Goal: Task Accomplishment & Management: Complete application form

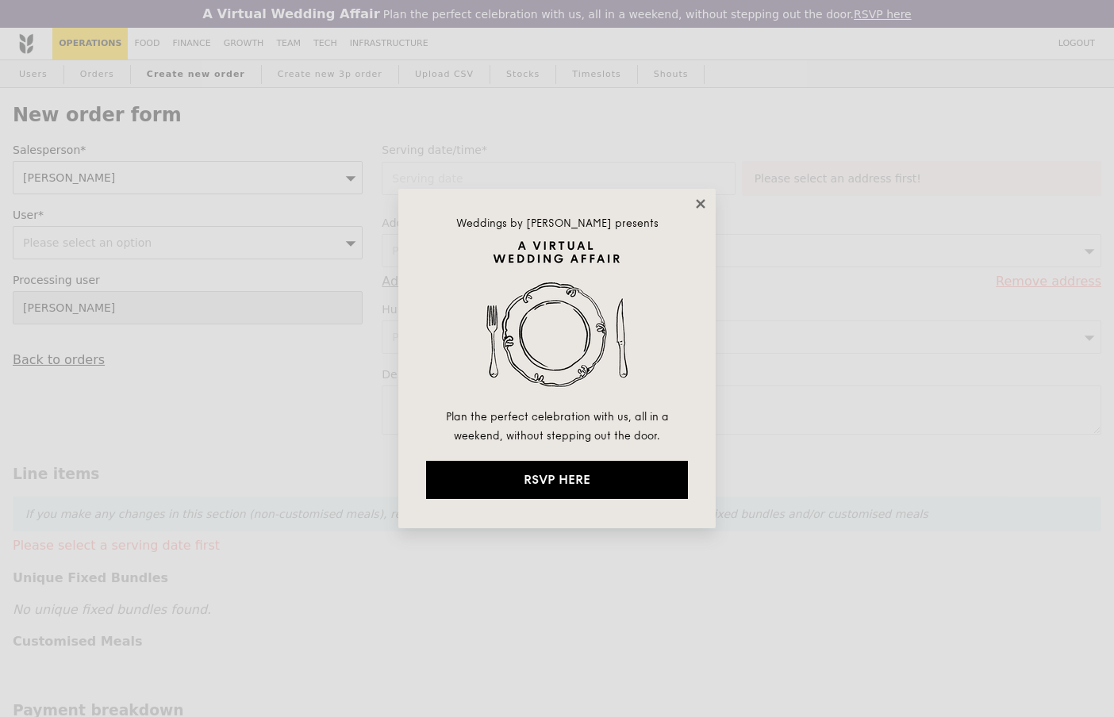
click at [702, 204] on icon at bounding box center [700, 203] width 9 height 9
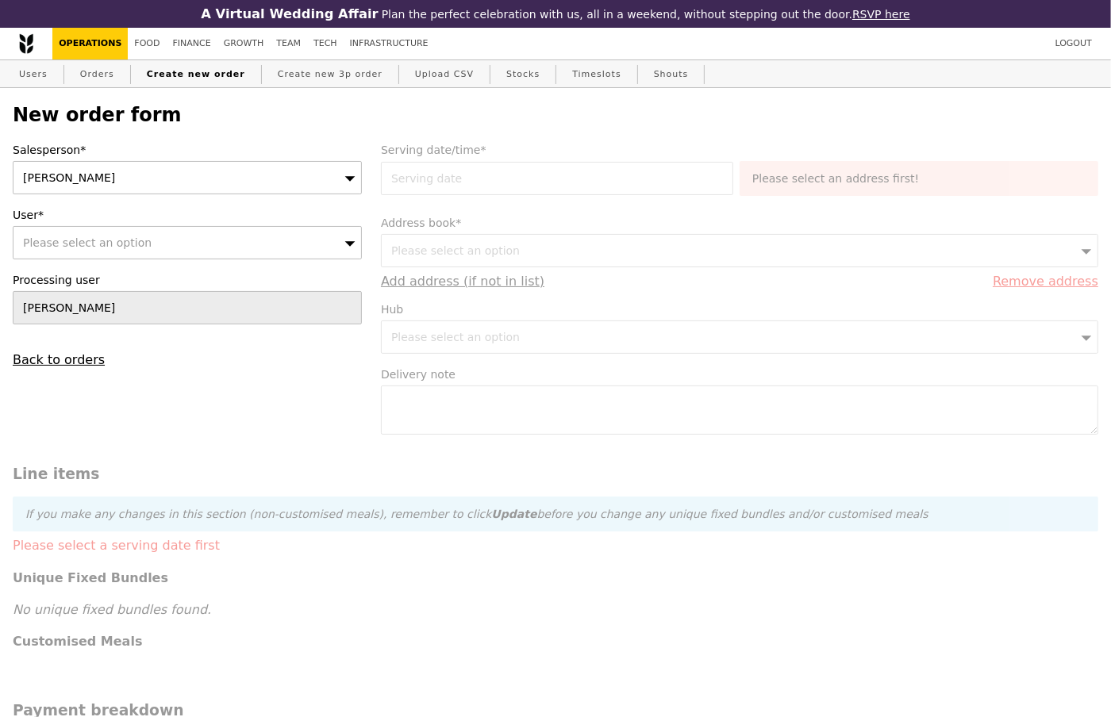
click at [221, 235] on div "Please select an option" at bounding box center [187, 242] width 349 height 33
type input "[EMAIL_ADDRESS][DOMAIN_NAME]"
type input "Confirm"
type input "[EMAIL_ADDRESS][DOMAIN_NAME]"
click at [228, 221] on label "User*" at bounding box center [187, 215] width 349 height 16
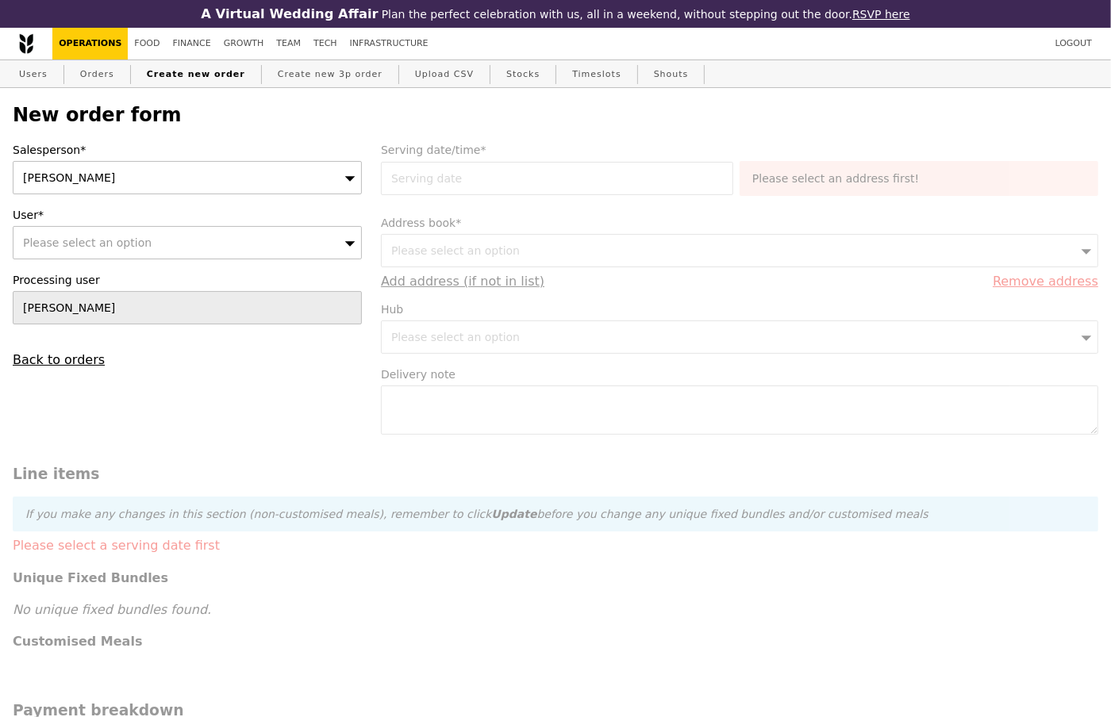
click at [214, 234] on div "Please select an option" at bounding box center [187, 242] width 349 height 33
type input "moe.madekhin@oxinst.commoe.madekhin@[DOMAIN_NAME]"
type input "Confirm"
type input "[EMAIL_ADDRESS][DOMAIN_NAME]"
type input "Confirm"
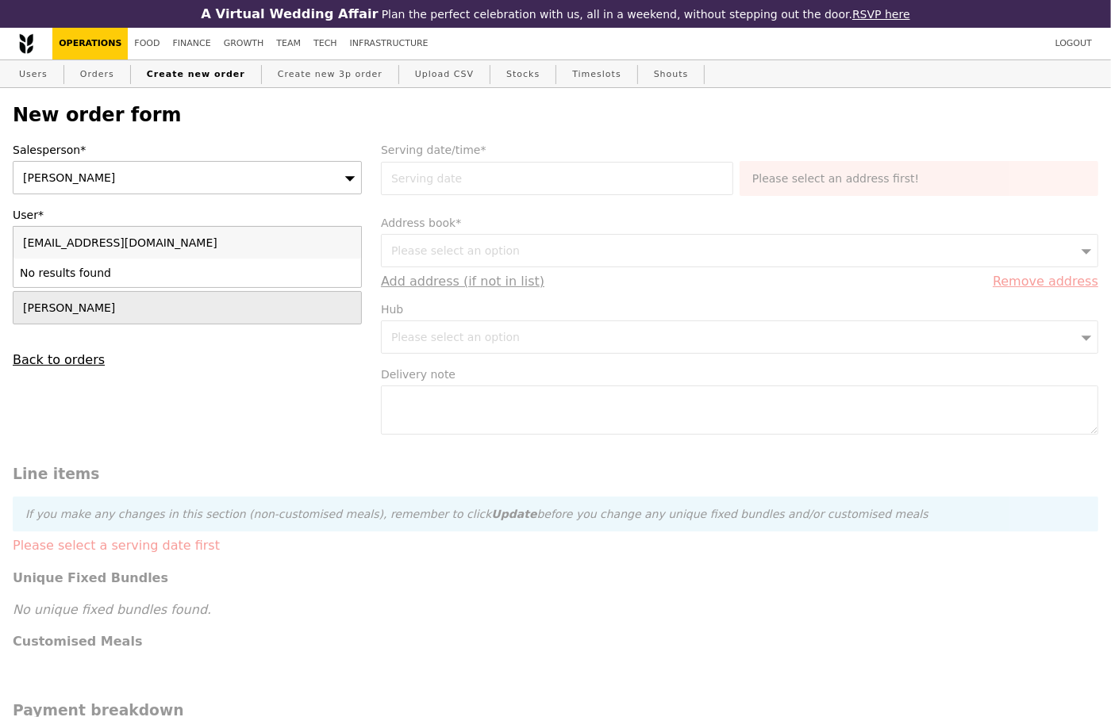
click at [347, 240] on input "[EMAIL_ADDRESS][DOMAIN_NAME]" at bounding box center [187, 243] width 348 height 32
paste input "[EMAIL_ADDRESS][DOMAIN_NAME]"
type input "[EMAIL_ADDRESS][DOMAIN_NAME]"
type input "Confirm"
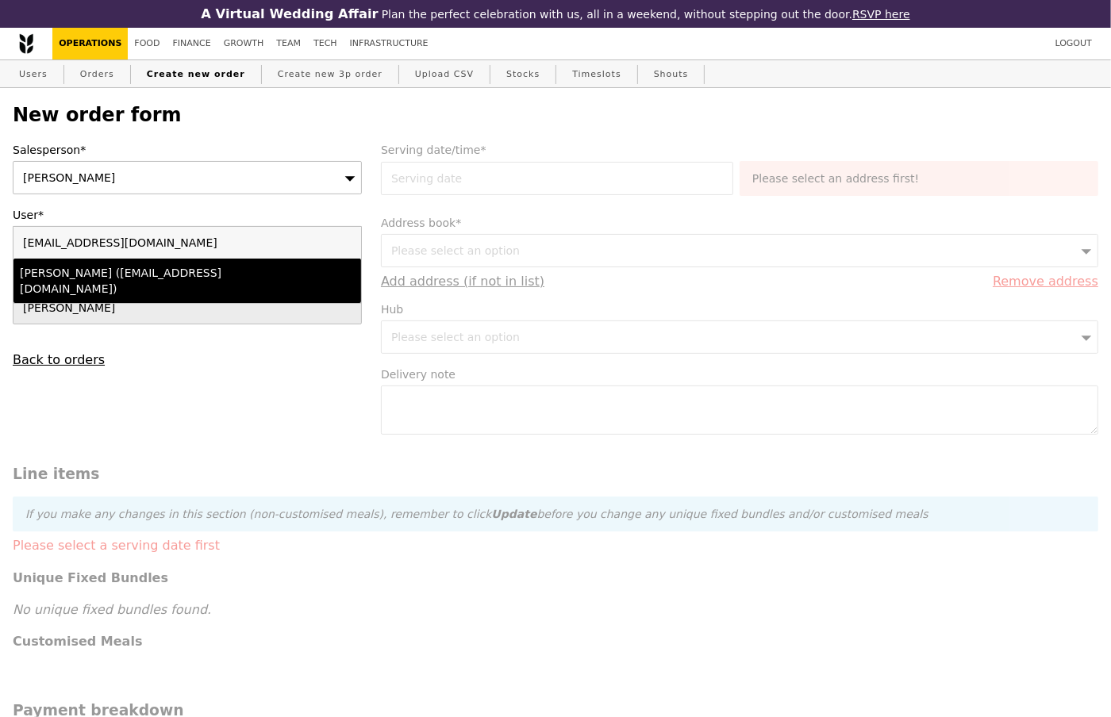
type input "[EMAIL_ADDRESS][DOMAIN_NAME]"
click at [149, 286] on li "[PERSON_NAME] ([EMAIL_ADDRESS][DOMAIN_NAME])" at bounding box center [187, 281] width 348 height 44
type input "Loading..."
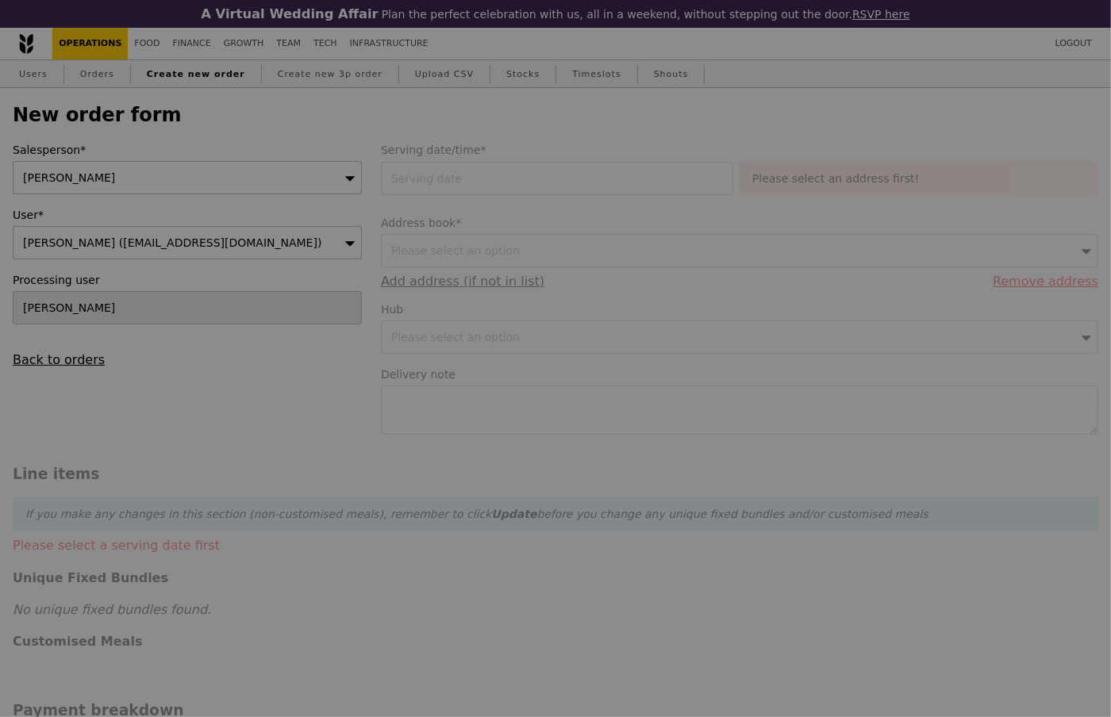
type input "13.76"
type input "15.00"
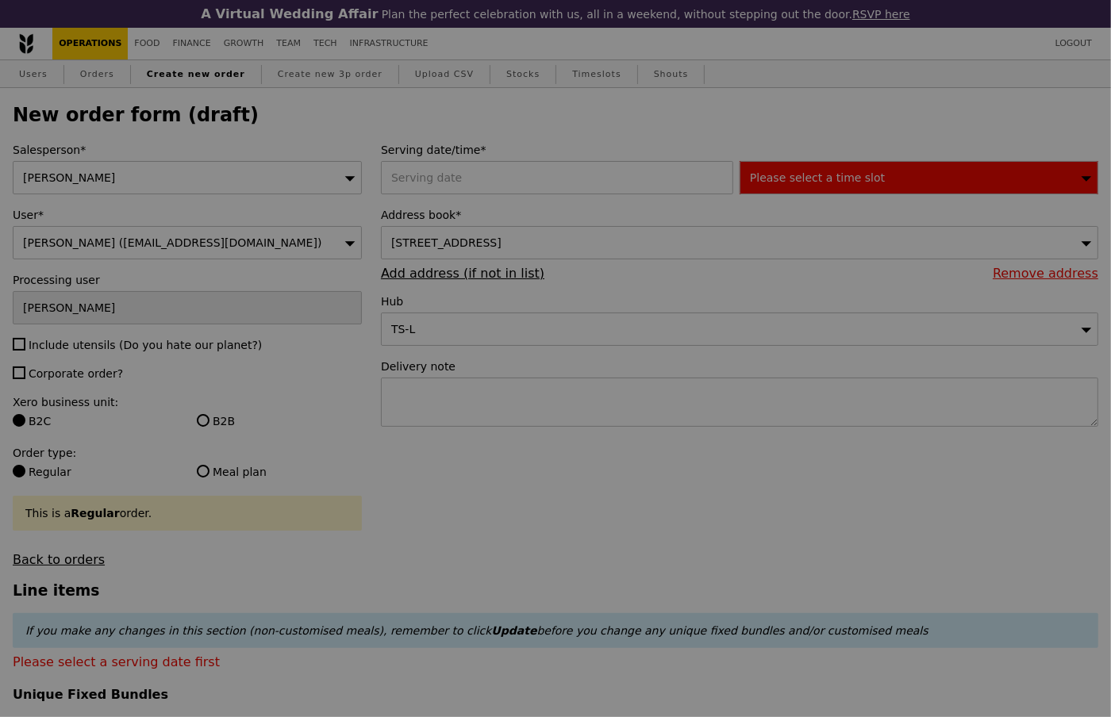
type input "Confirm"
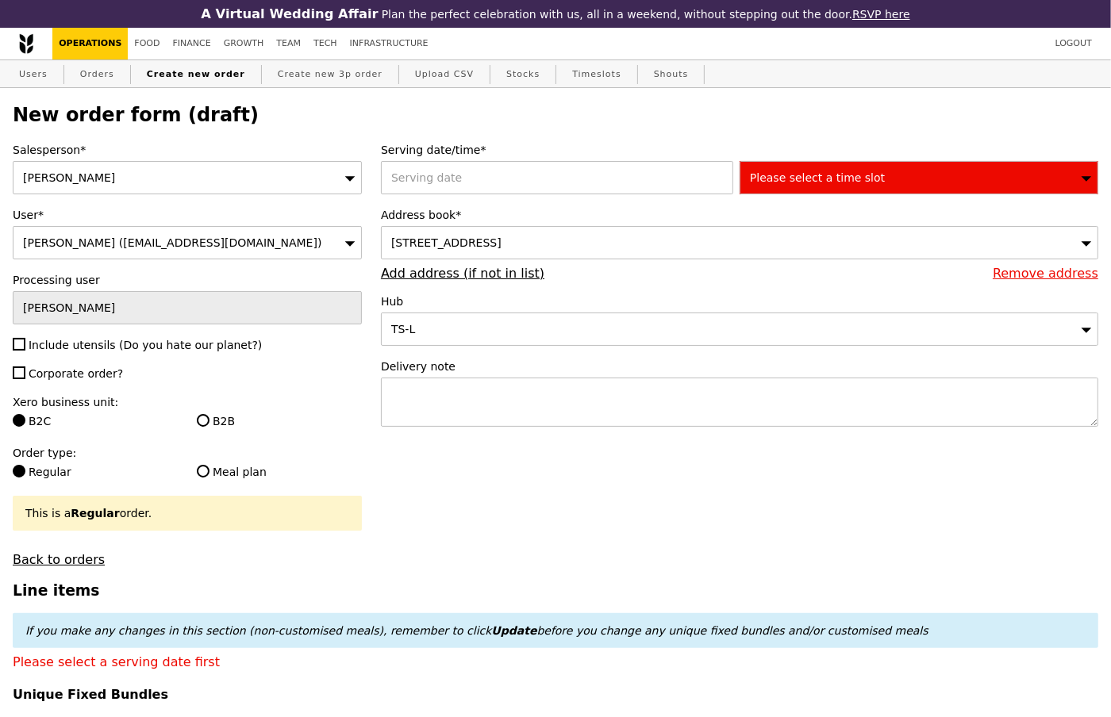
click at [65, 353] on div "Salesperson* [PERSON_NAME] User* [PERSON_NAME] ([EMAIL_ADDRESS][DOMAIN_NAME]) P…" at bounding box center [187, 354] width 368 height 425
click at [65, 343] on span "Include utensils (Do you hate our planet?)" at bounding box center [145, 345] width 233 height 13
click at [25, 343] on input "Include utensils (Do you hate our planet?)" at bounding box center [19, 344] width 13 height 13
checkbox input "true"
type input "Confirm"
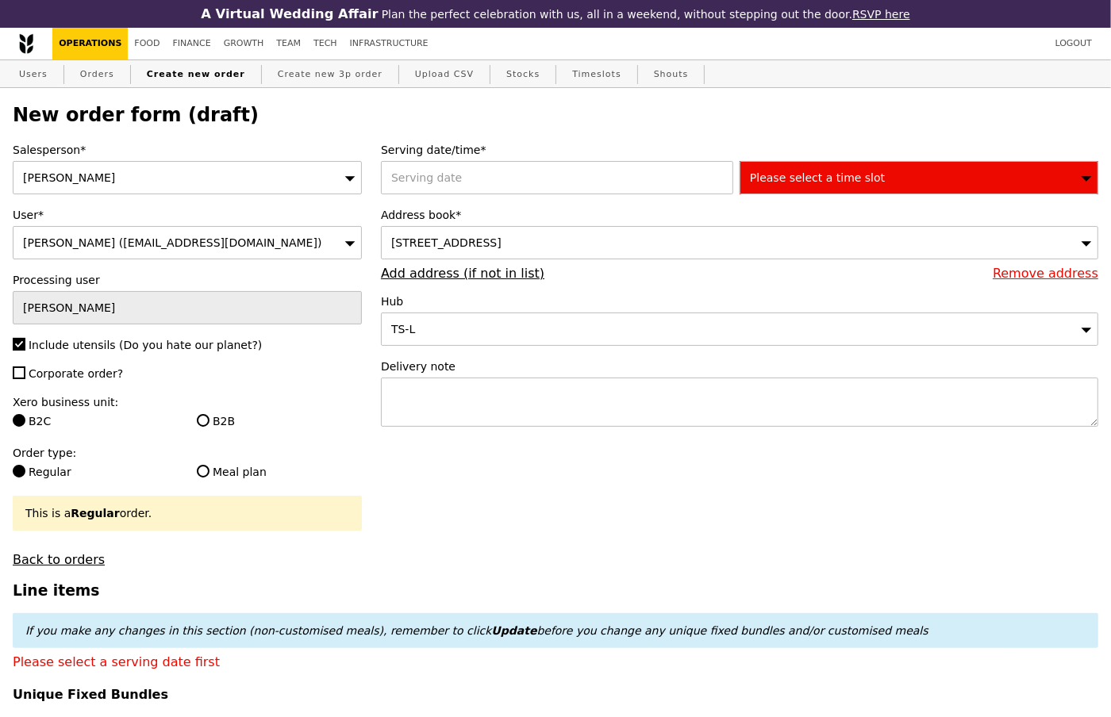
click at [67, 372] on span "Corporate order?" at bounding box center [76, 373] width 94 height 13
click at [25, 372] on input "Corporate order?" at bounding box center [19, 373] width 13 height 13
checkbox input "true"
click at [207, 422] on input "B2B" at bounding box center [203, 420] width 13 height 13
radio input "true"
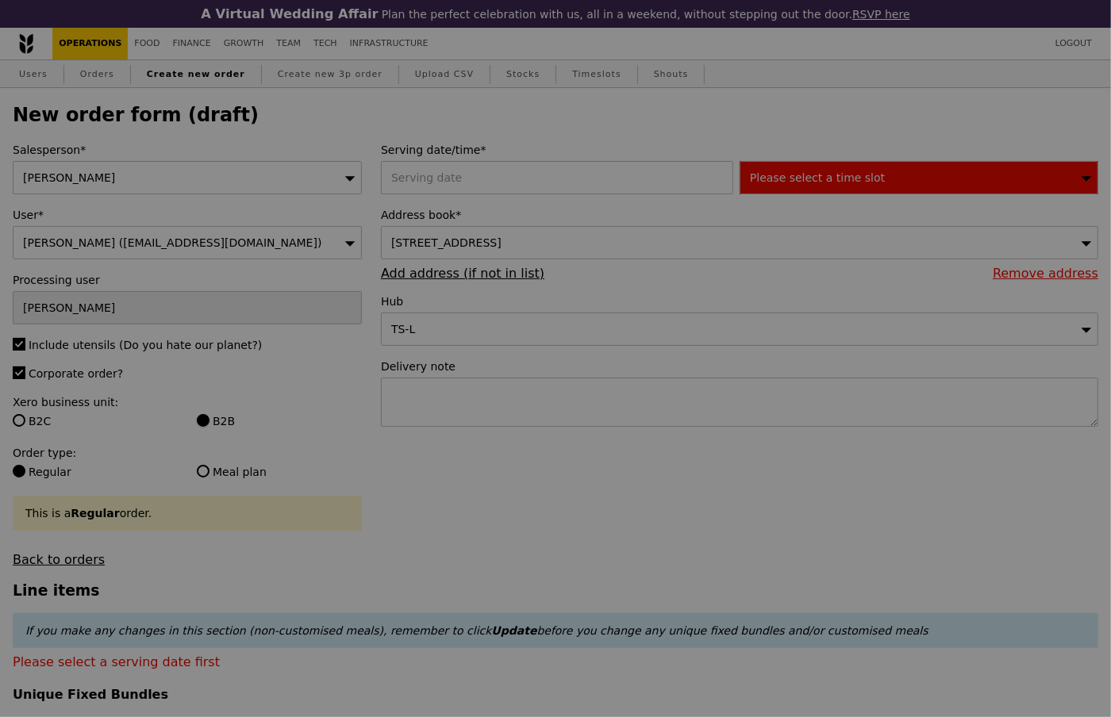
type input "Confirm"
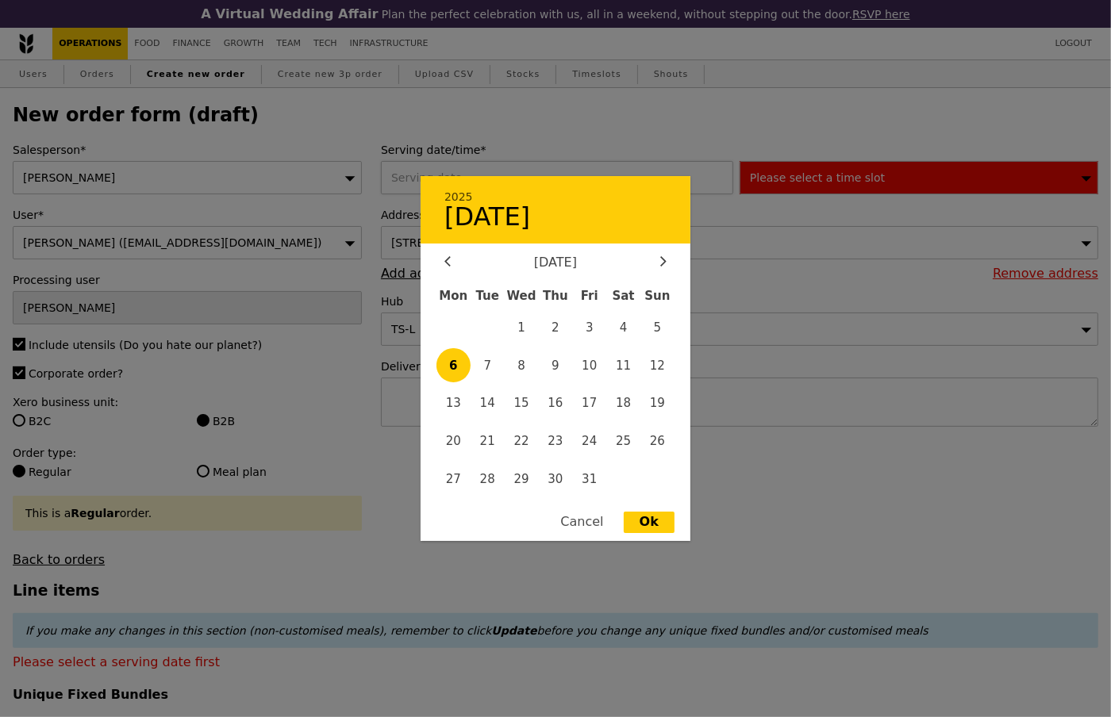
click at [559, 171] on div "2025 [DATE] [DATE] Mon Tue Wed Thu Fri Sat Sun 1 2 3 4 5 6 7 8 9 10 11 12 13 14…" at bounding box center [560, 177] width 359 height 33
click at [587, 144] on div at bounding box center [555, 358] width 1111 height 717
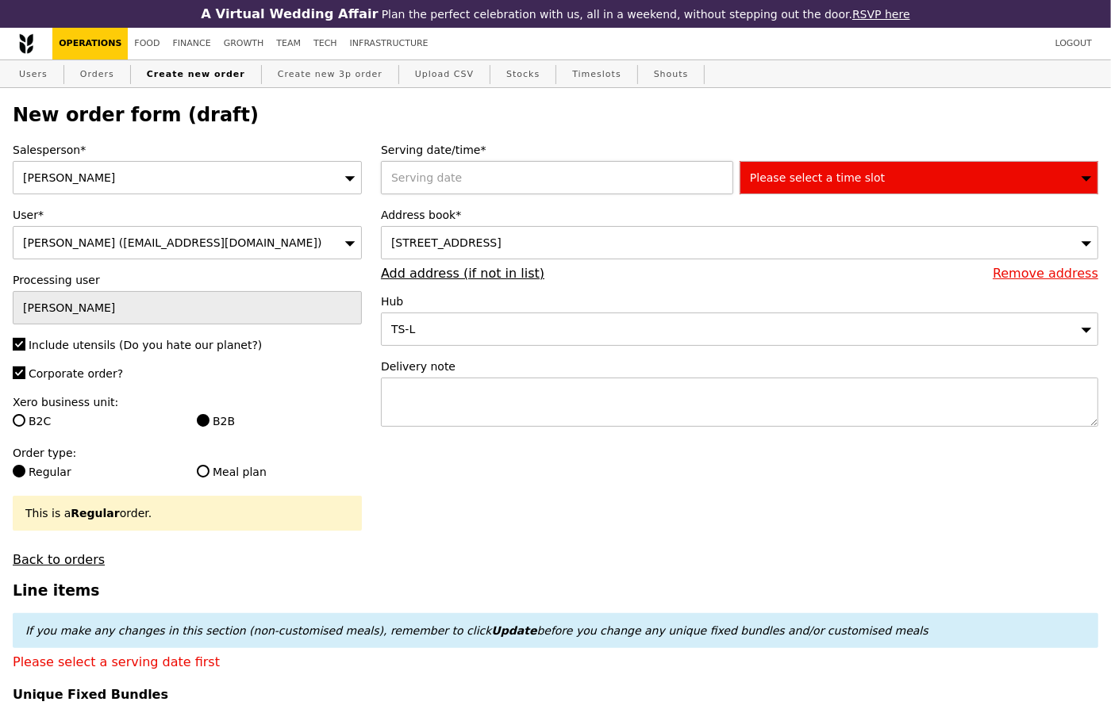
click at [508, 167] on div at bounding box center [560, 177] width 359 height 33
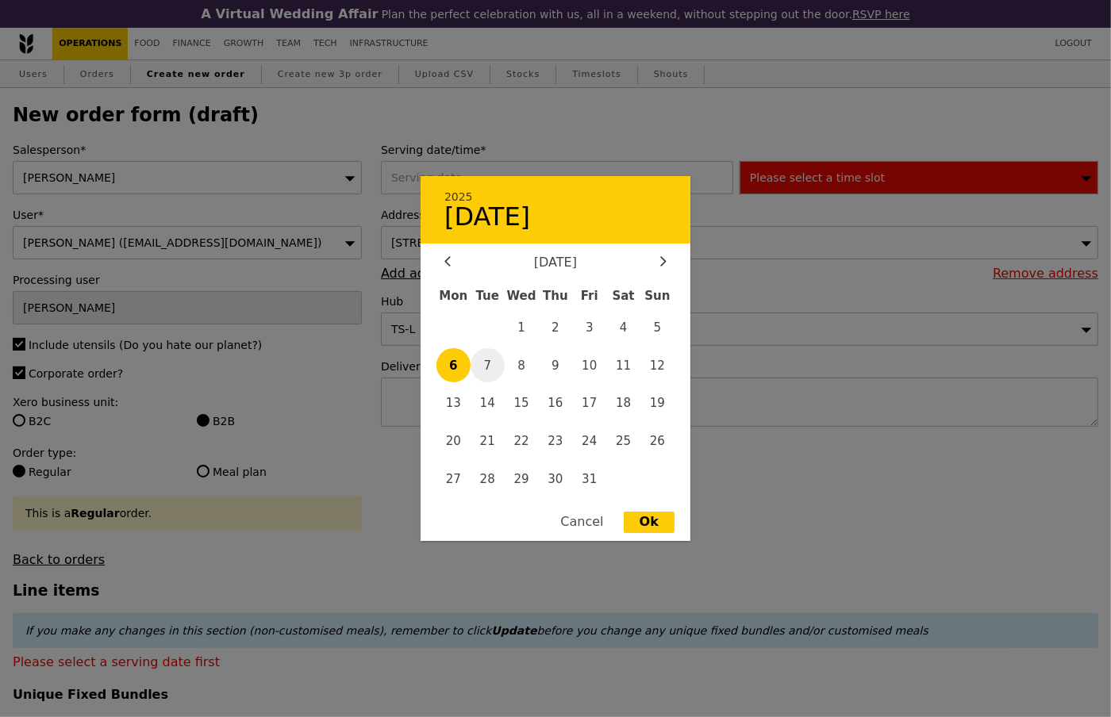
click at [485, 364] on span "7" at bounding box center [488, 365] width 34 height 34
type input "[DATE]"
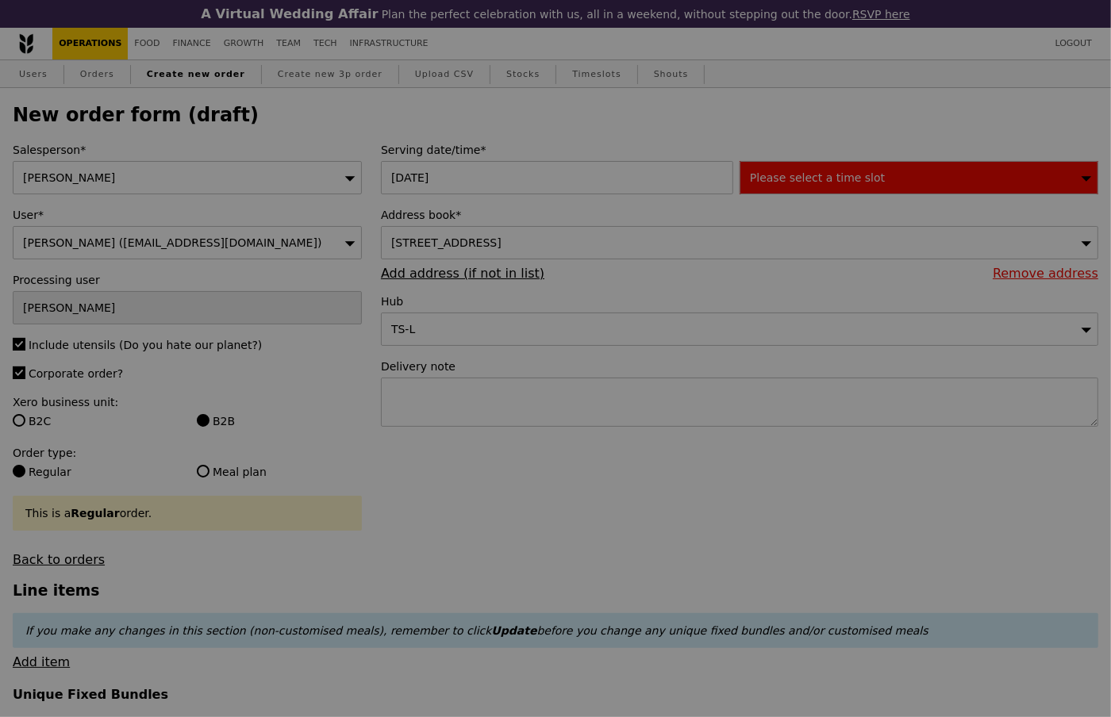
type input "Confirm"
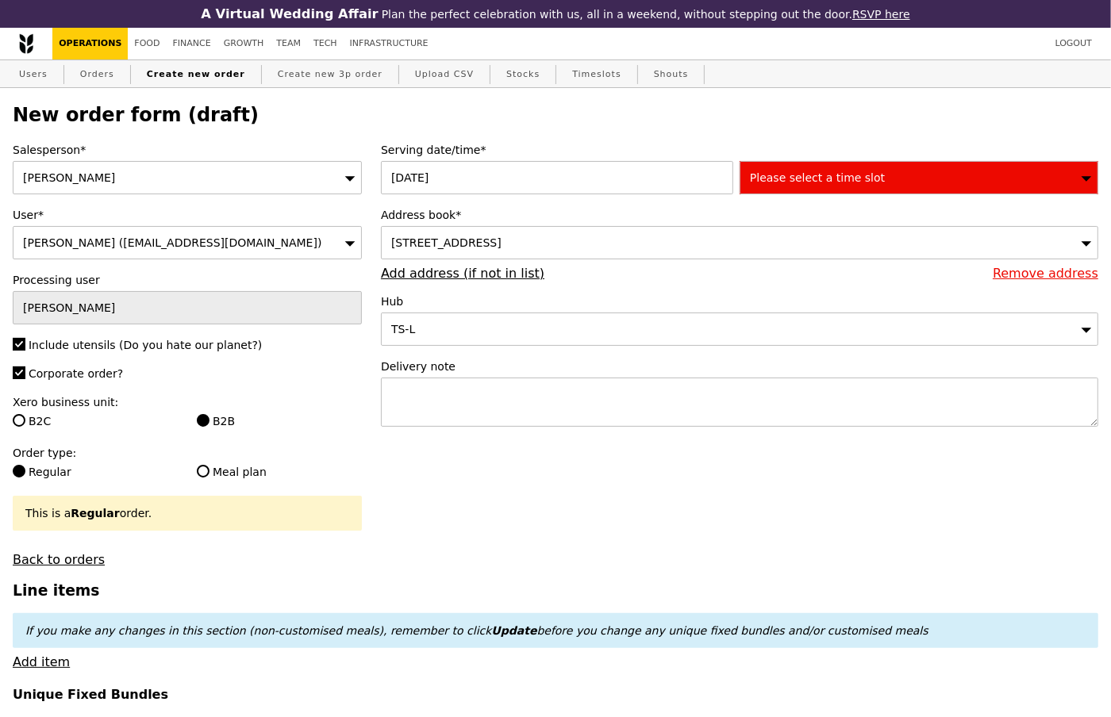
click at [789, 179] on span "Please select a time slot" at bounding box center [817, 177] width 135 height 13
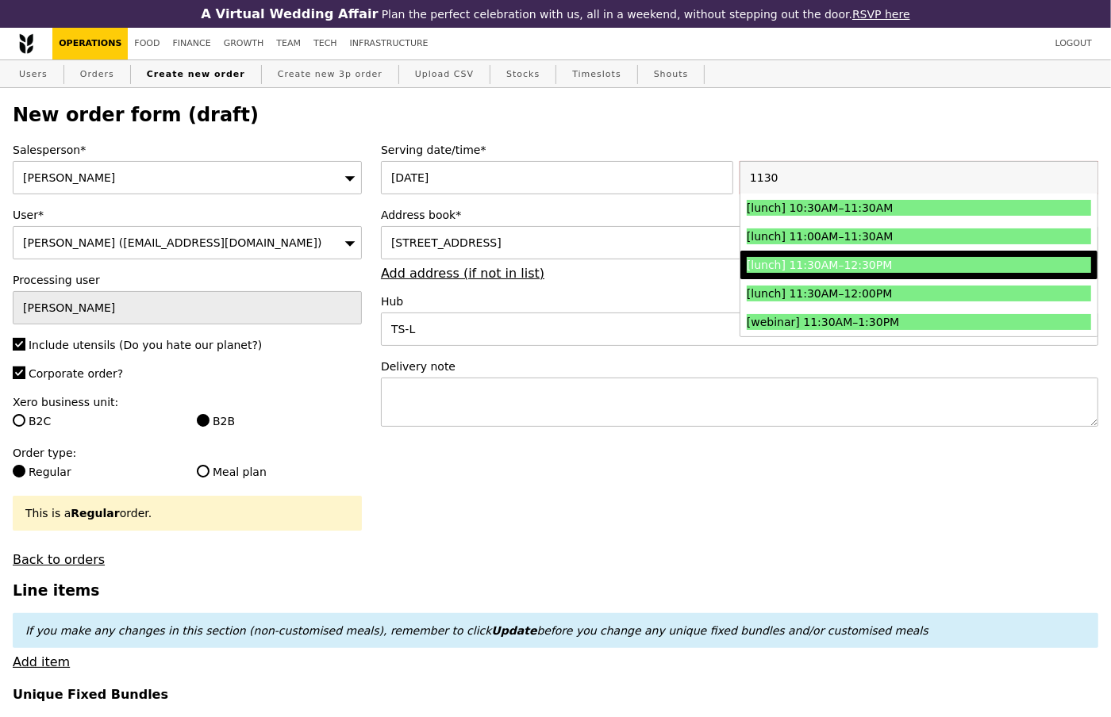
type input "1130"
click at [872, 273] on li "[lunch] 11:30AM–12:30PM" at bounding box center [918, 265] width 357 height 29
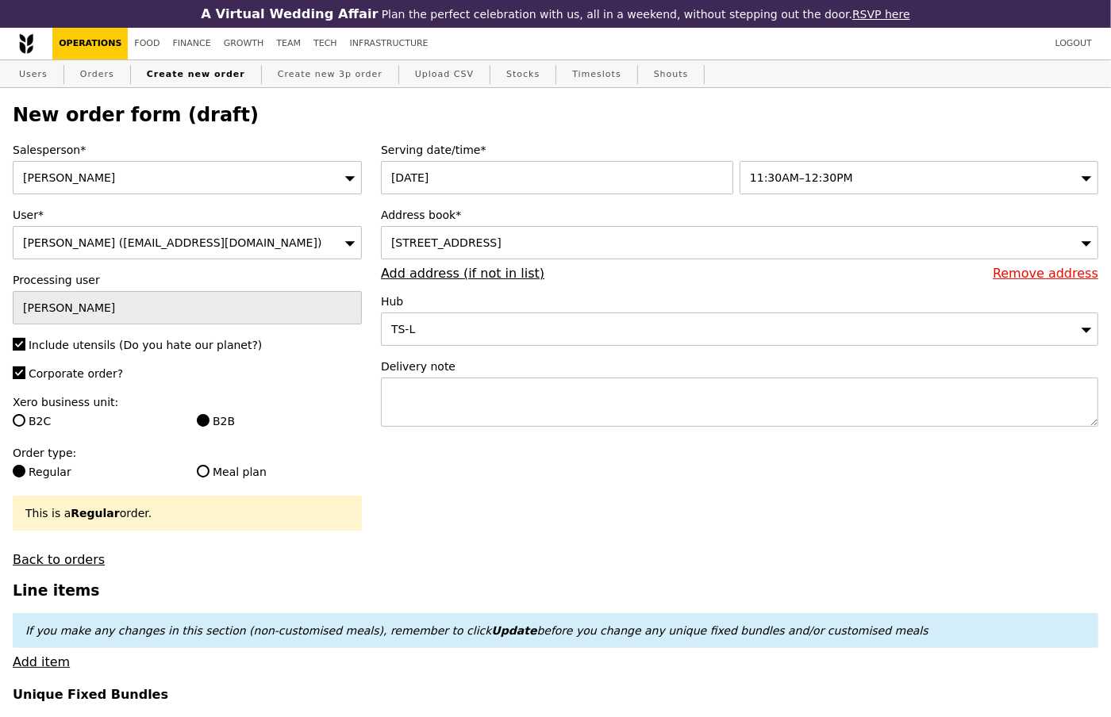
type input "Confirm"
click at [583, 229] on div "[STREET_ADDRESS]" at bounding box center [739, 242] width 717 height 33
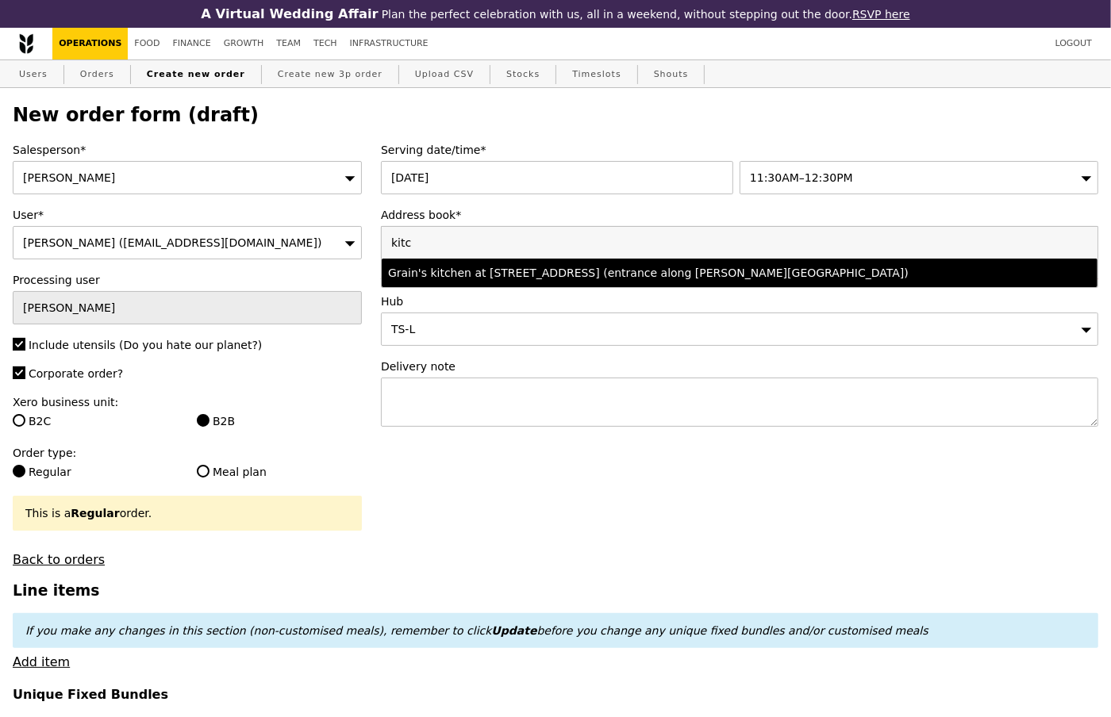
type input "kitc"
click at [569, 273] on div "Grain's kitchen at [STREET_ADDRESS] (entrance along [PERSON_NAME][GEOGRAPHIC_DA…" at bounding box center [652, 273] width 528 height 16
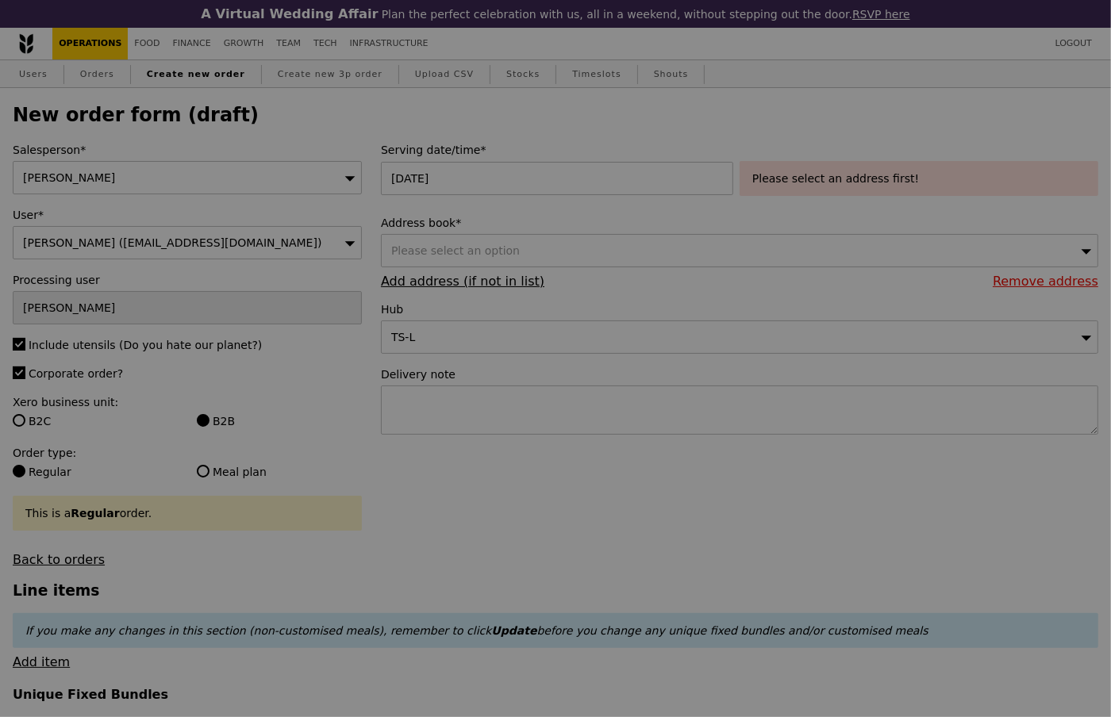
click at [494, 402] on div at bounding box center [555, 358] width 1111 height 717
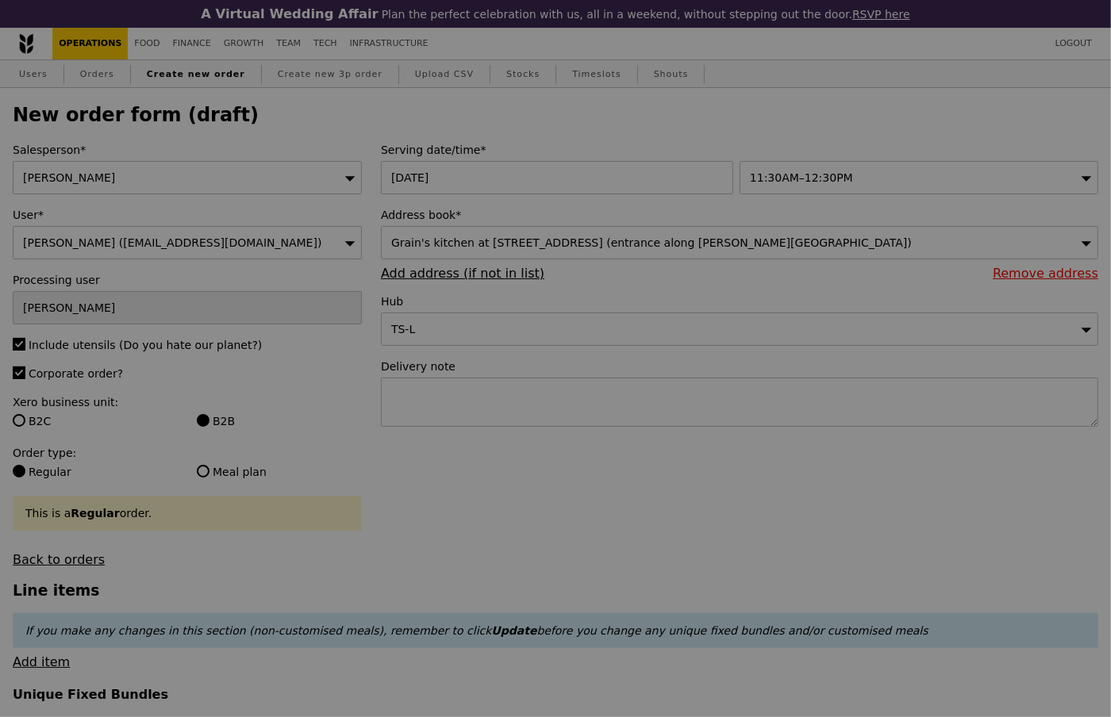
type input "Confirm"
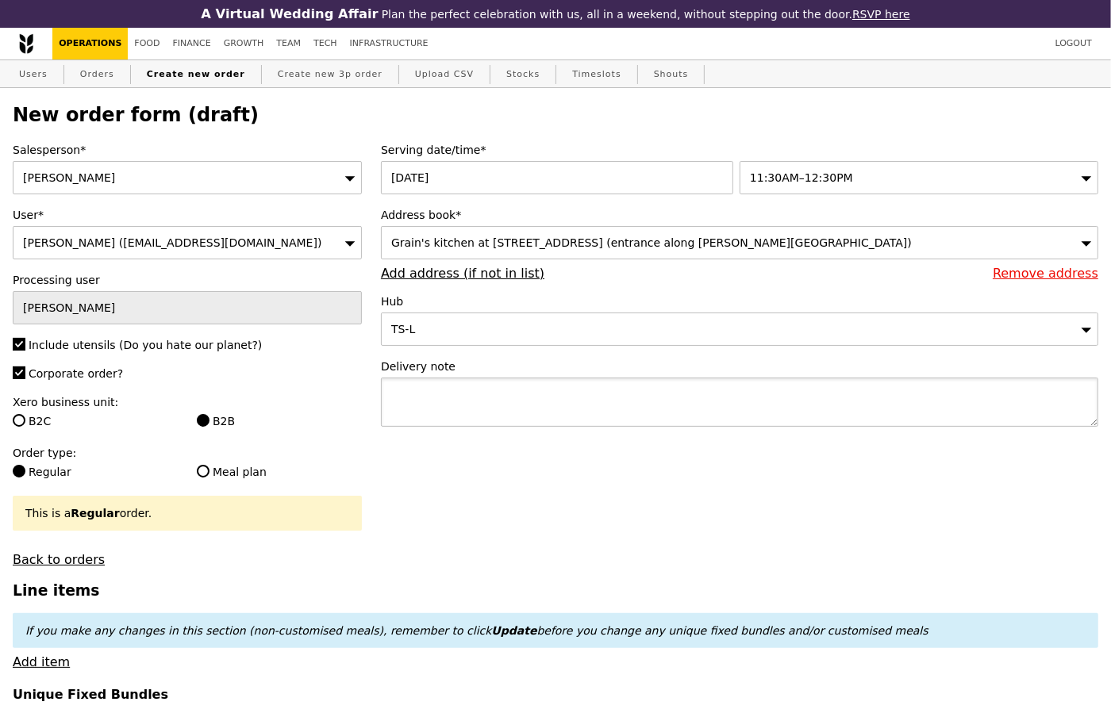
click at [440, 401] on textarea at bounding box center [739, 402] width 717 height 49
paste textarea "Q0485"
click at [456, 398] on textarea "Deliver with Q0485" at bounding box center [739, 402] width 717 height 49
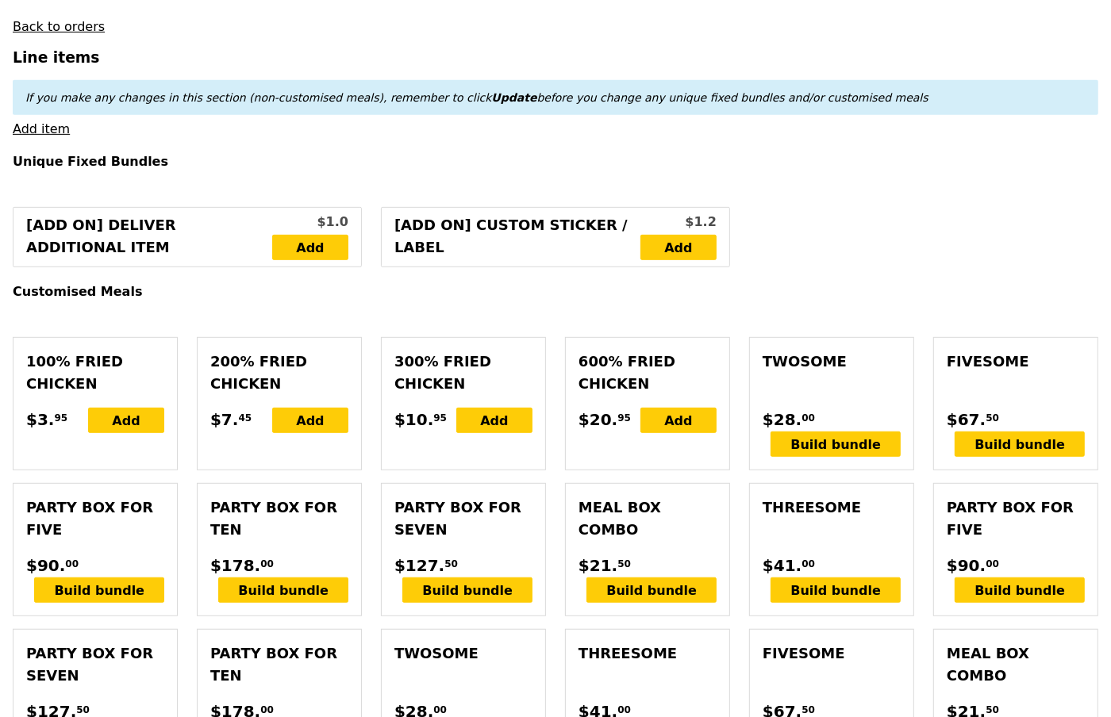
scroll to position [541, 0]
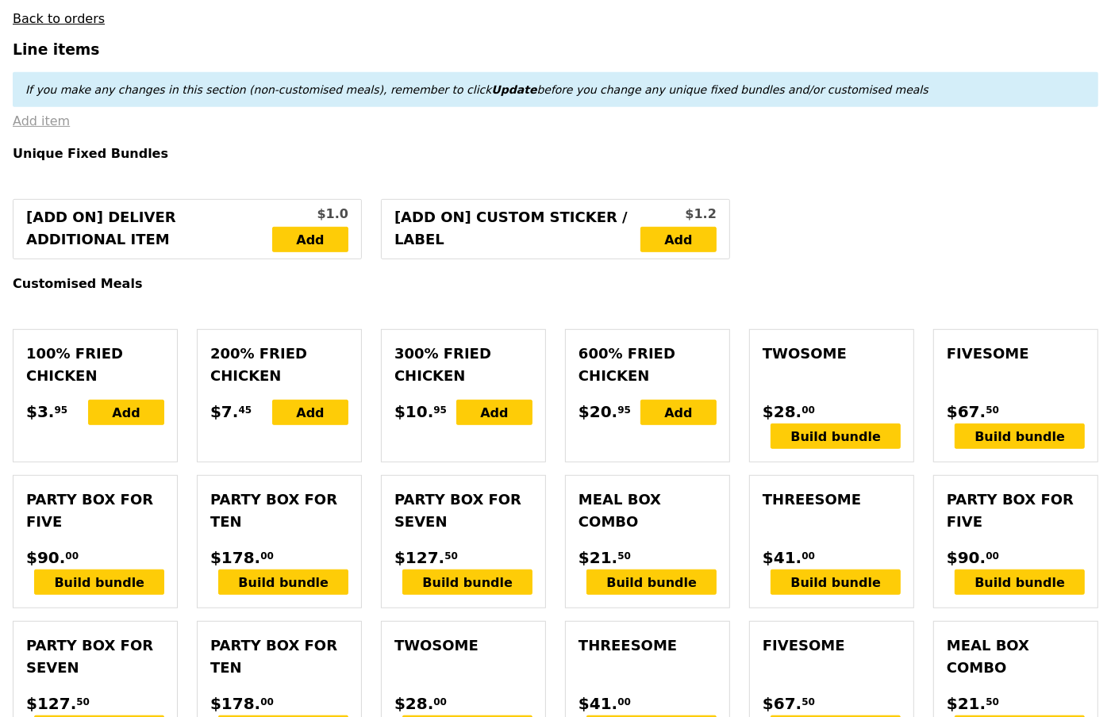
type textarea "Deliver with Q0485"
click at [43, 124] on link "Add item" at bounding box center [41, 120] width 57 height 15
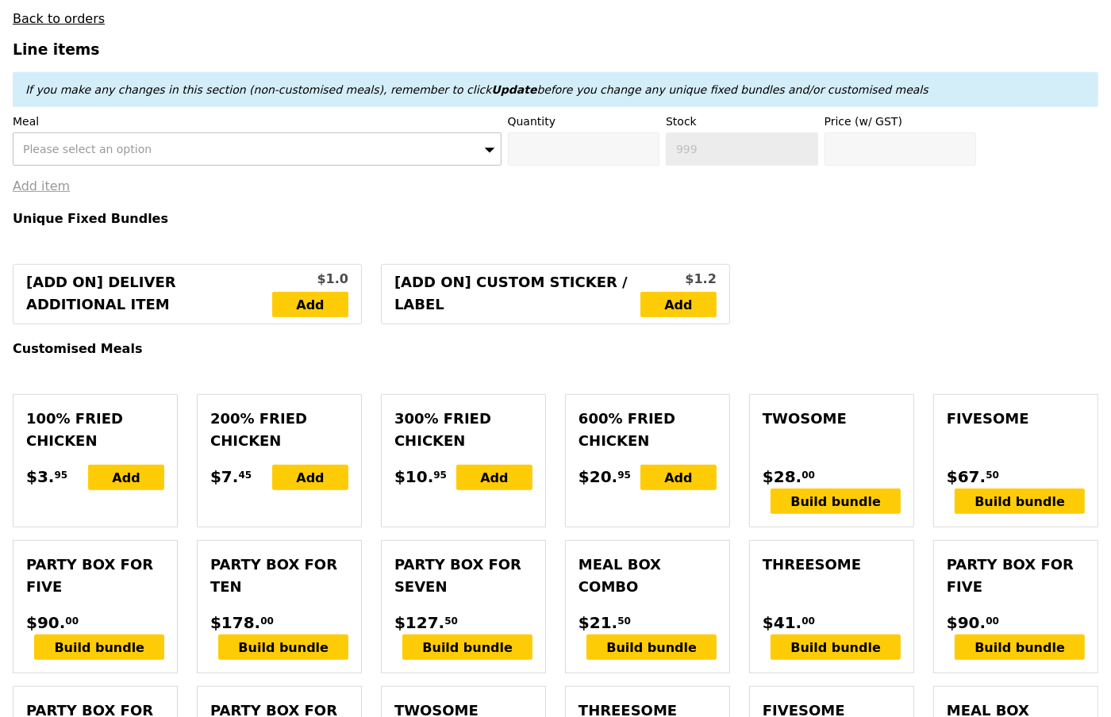
type input "Confirm"
click at [177, 157] on div "Please select an option" at bounding box center [257, 149] width 489 height 33
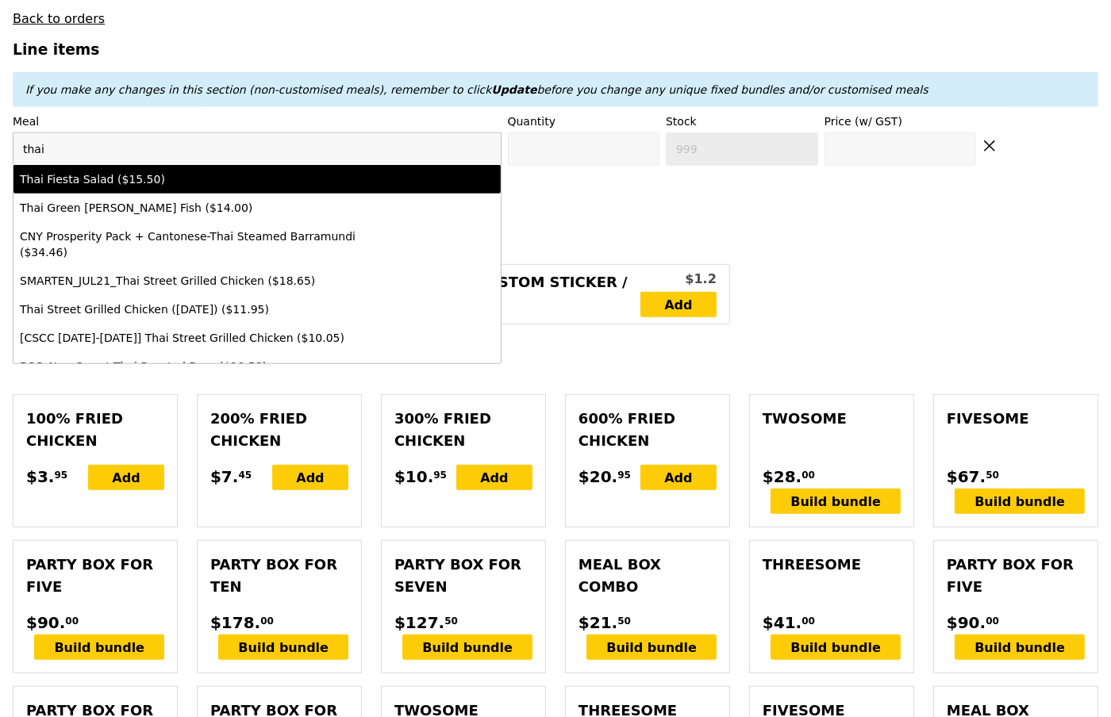
type input "thai"
click at [144, 175] on div "Thai Fiesta Salad ($15.50)" at bounding box center [198, 179] width 356 height 16
type input "Confirm anyway"
type input "0"
type input "489"
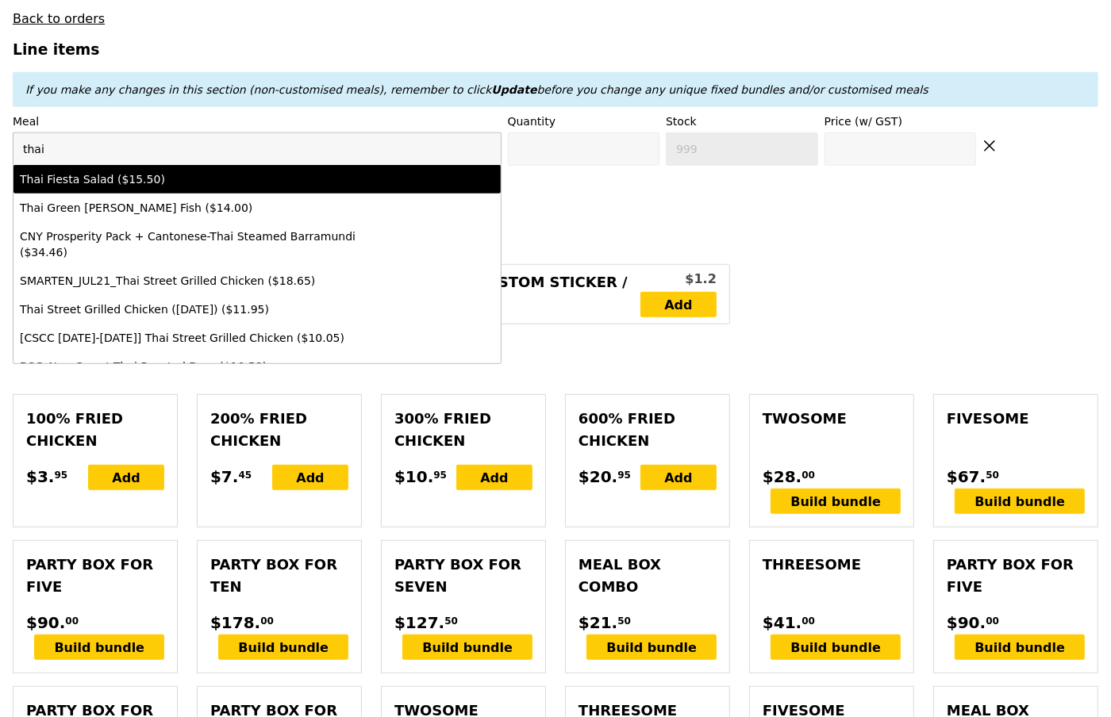
type input "15.5"
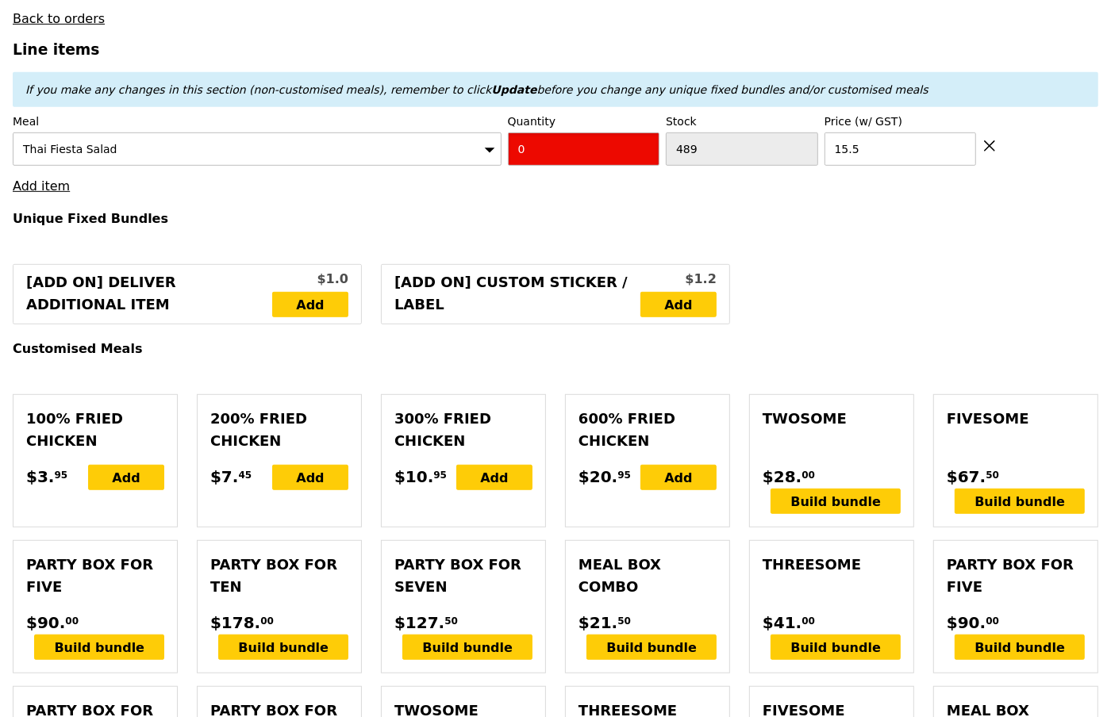
click at [606, 149] on input "0" at bounding box center [584, 149] width 152 height 33
type input "Confirm"
type input "1"
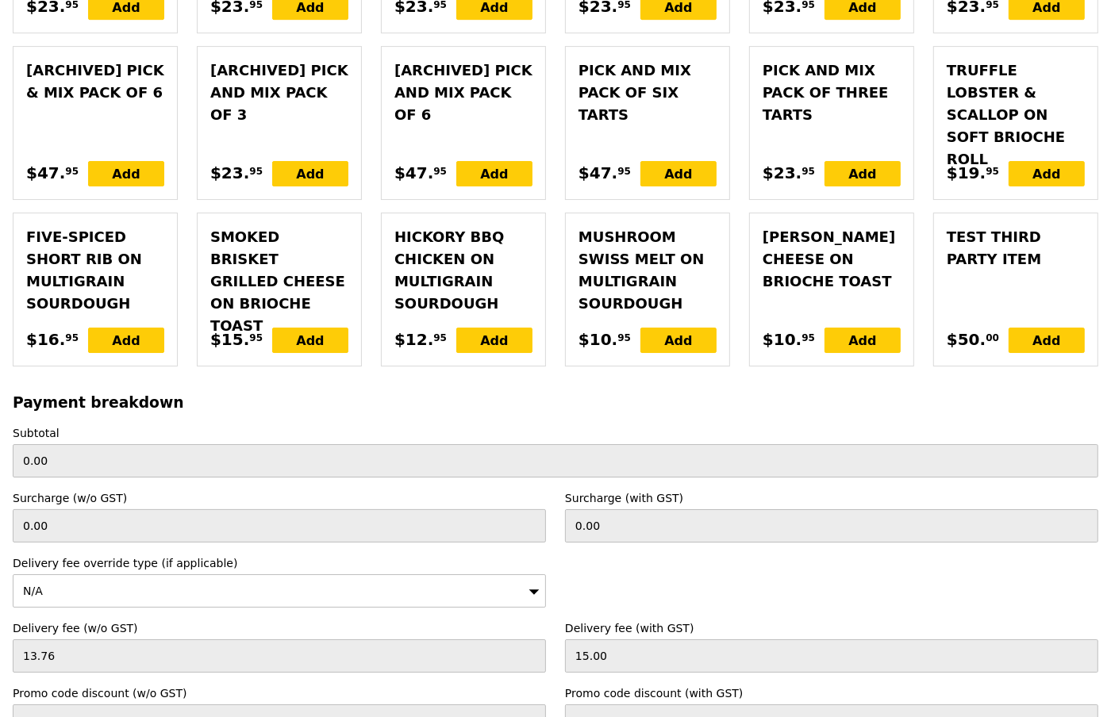
scroll to position [4266, 0]
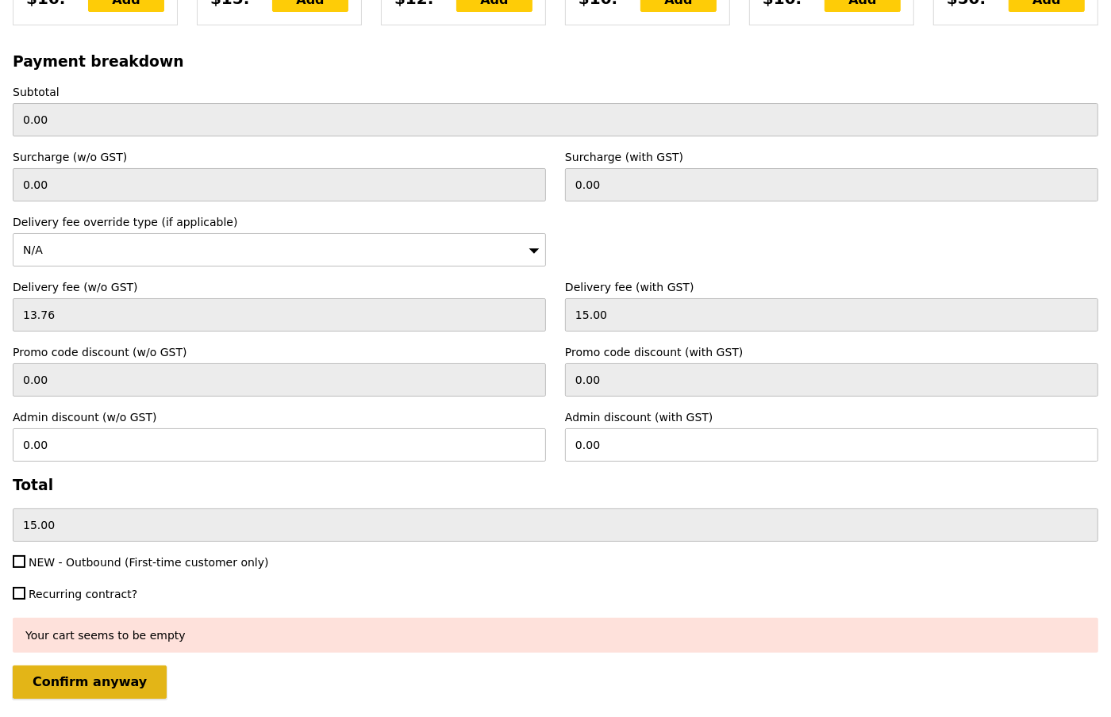
click at [106, 666] on input "Confirm anyway" at bounding box center [90, 682] width 154 height 33
type input "Loading..."
type input "15.50"
type input "0.00"
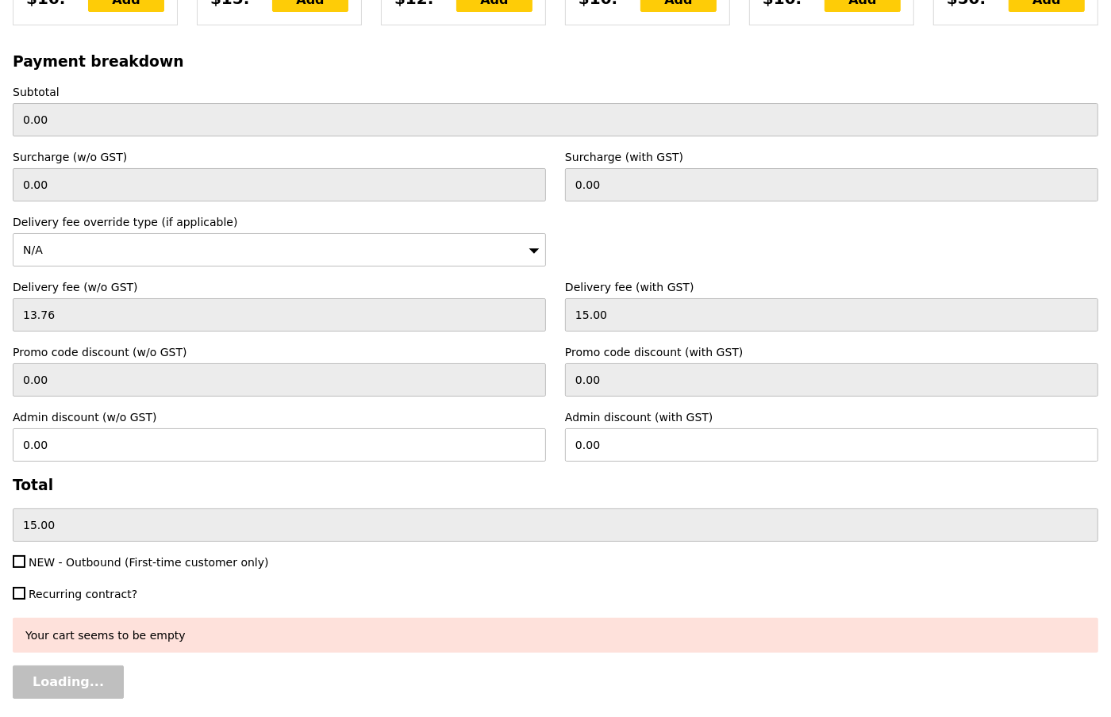
type input "15.50"
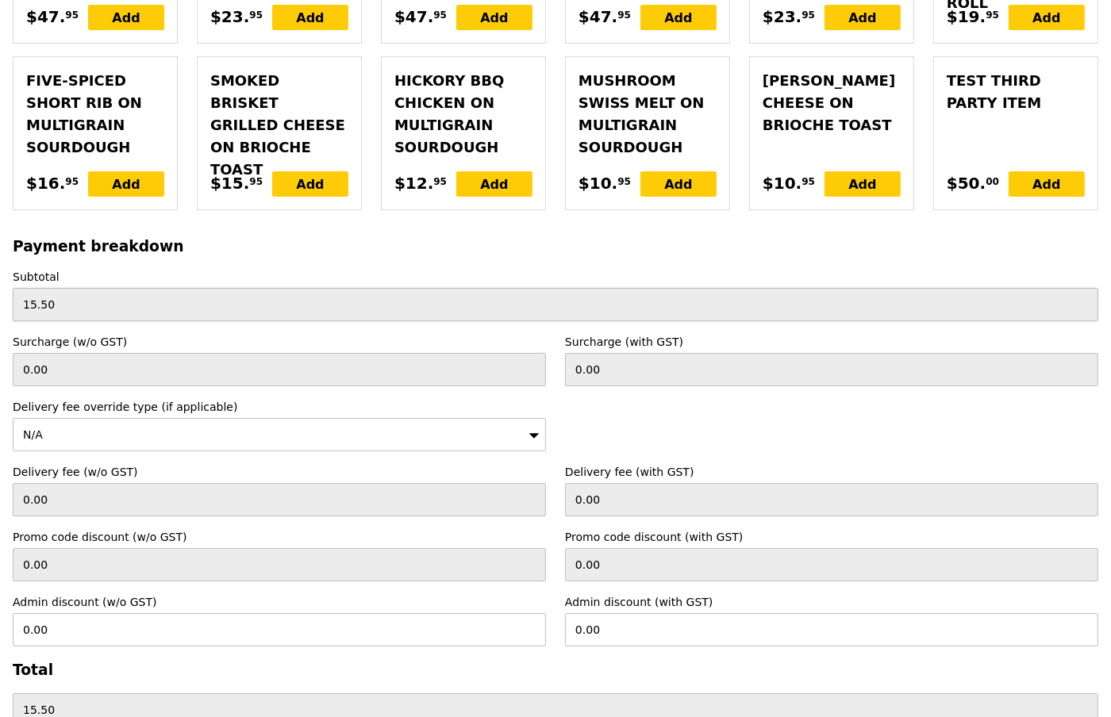
scroll to position [4218, 0]
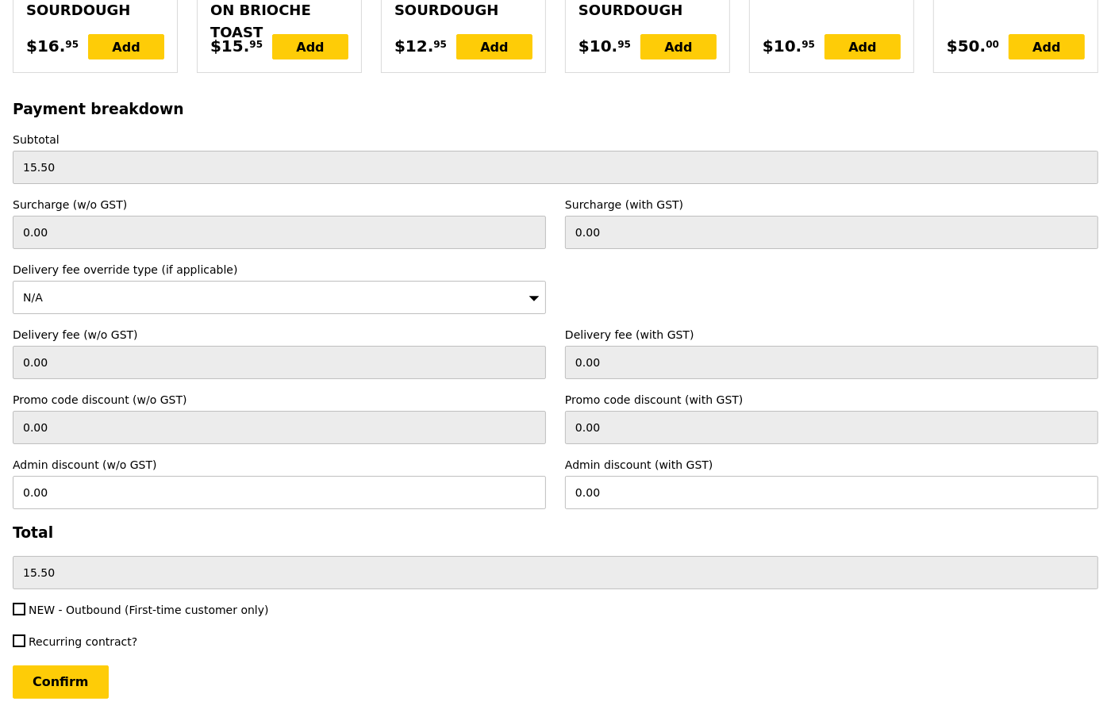
click at [75, 666] on input "Confirm" at bounding box center [61, 682] width 96 height 33
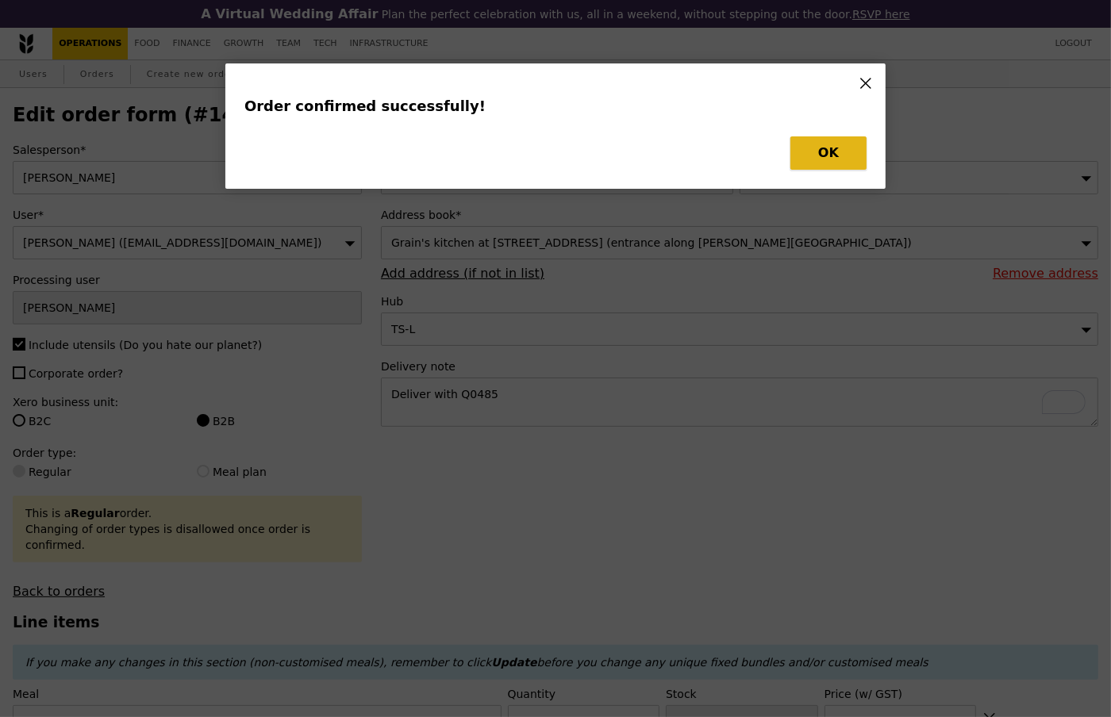
click at [827, 144] on button "OK" at bounding box center [828, 152] width 76 height 33
type input "Loading..."
checkbox input "false"
type input "15.50"
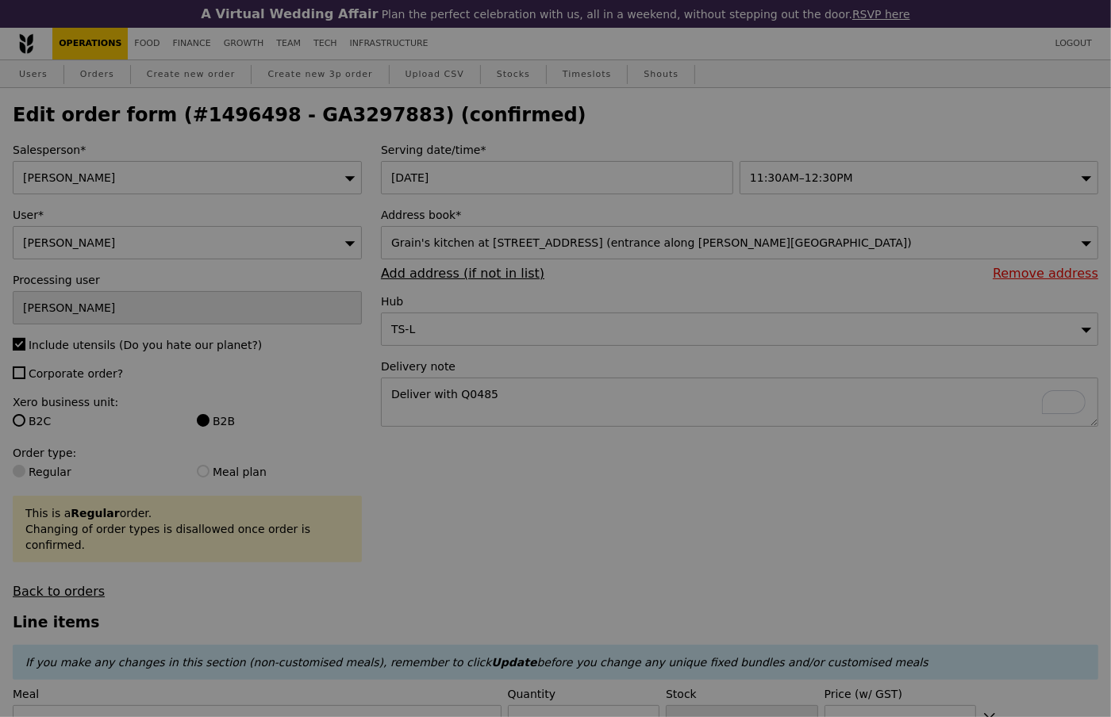
type input "488"
type input "Update"
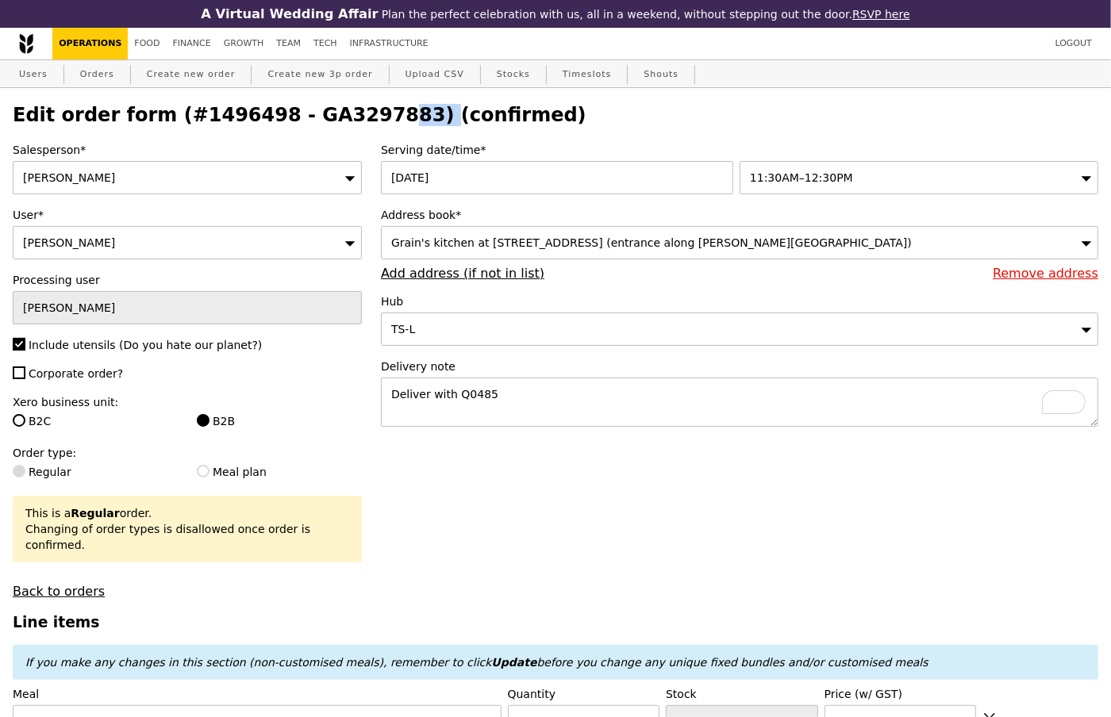
drag, startPoint x: 380, startPoint y: 116, endPoint x: 273, endPoint y: 118, distance: 107.2
click at [273, 118] on h2 "Edit order form (#1496498 - GA3297883) (confirmed)" at bounding box center [556, 115] width 1086 height 22
copy h2 "GA3297883"
click at [106, 75] on link "Orders" at bounding box center [97, 74] width 47 height 29
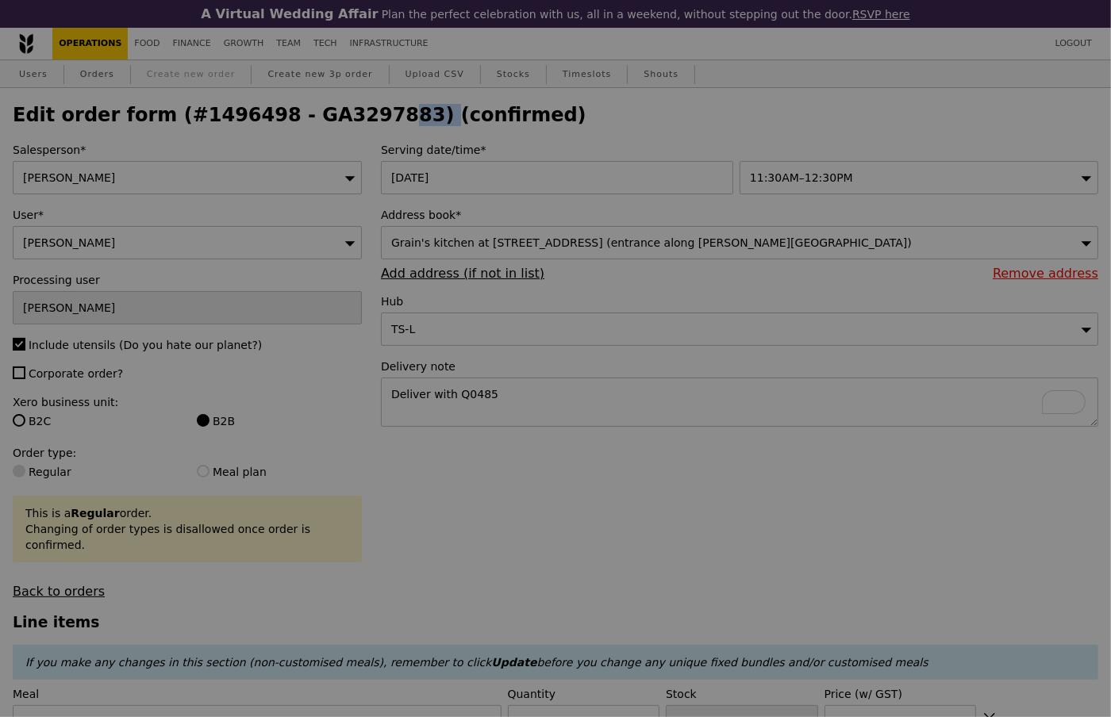
select select "100"
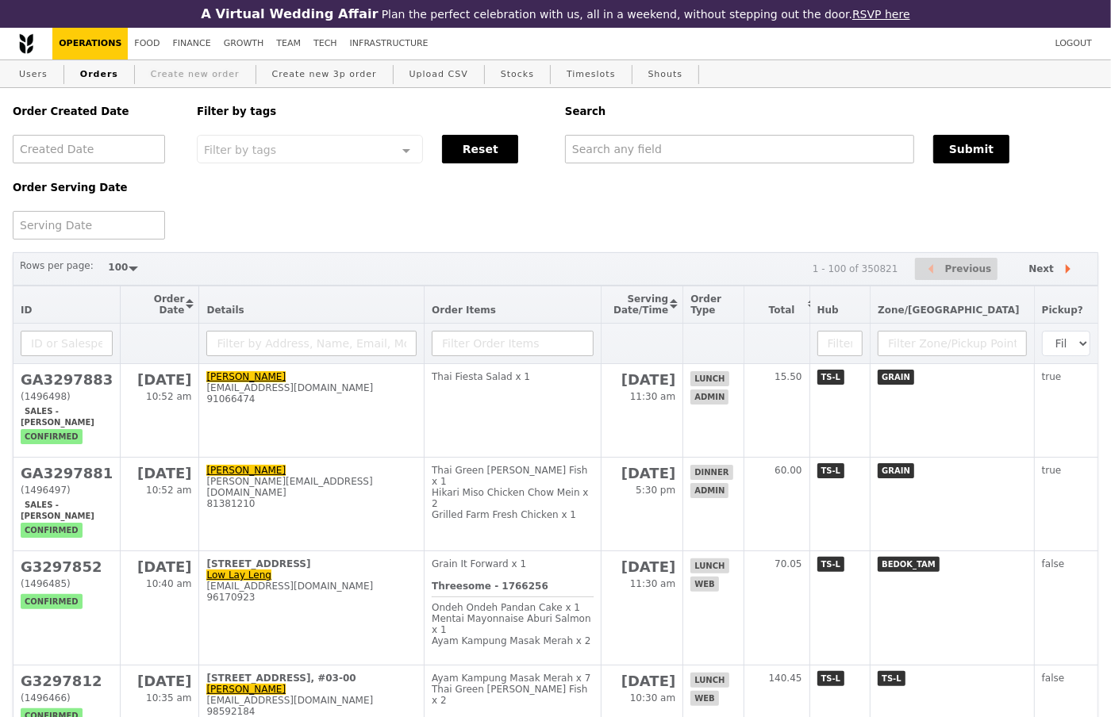
click at [197, 79] on link "Create new order" at bounding box center [195, 74] width 102 height 29
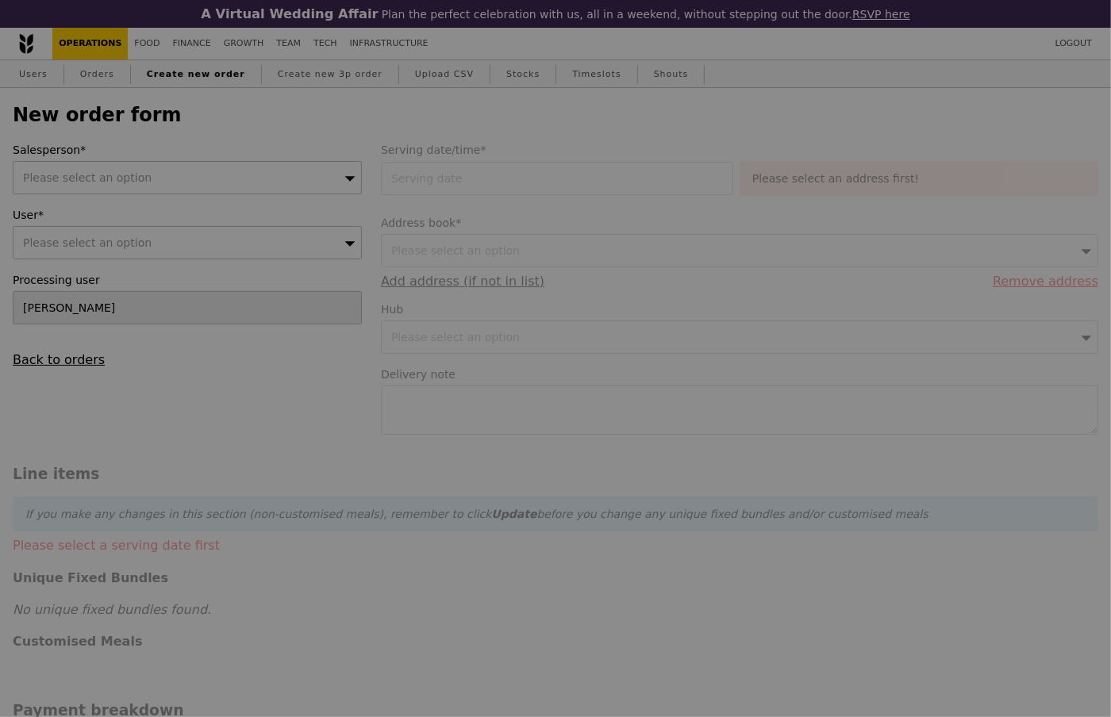
type input "Confirm"
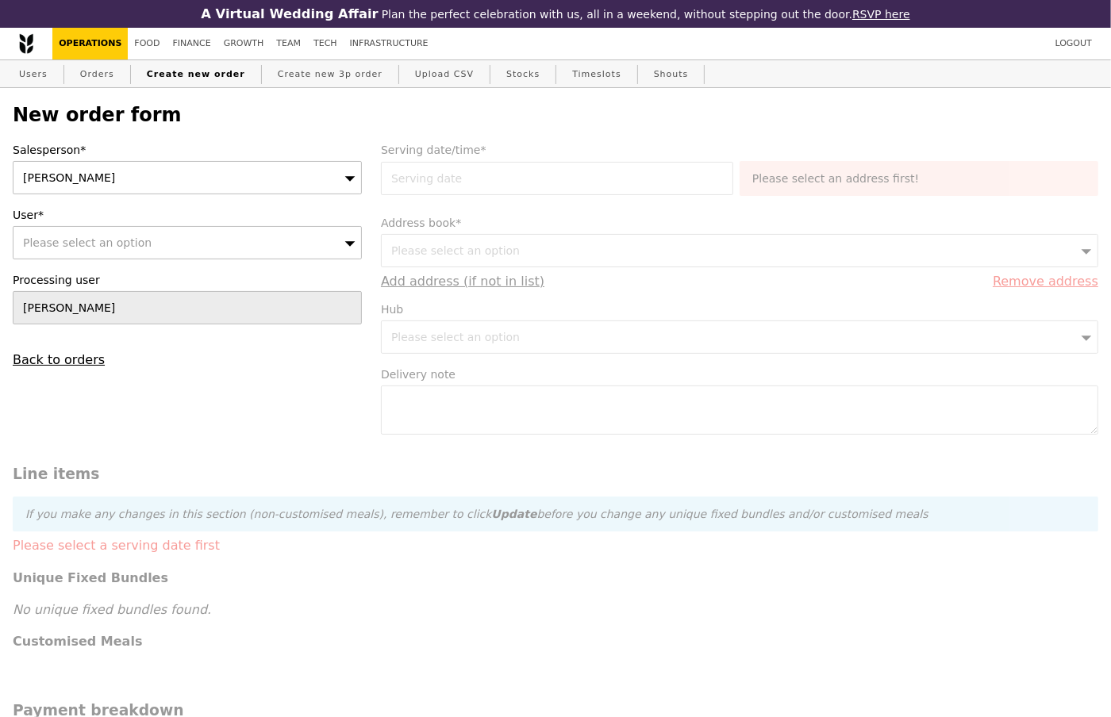
click at [113, 239] on span "Please select an option" at bounding box center [87, 242] width 129 height 13
type input "Q0486"
type input "Confirm"
paste input "[EMAIL_ADDRESS][DOMAIN_NAME]"
type input "[EMAIL_ADDRESS][DOMAIN_NAME]"
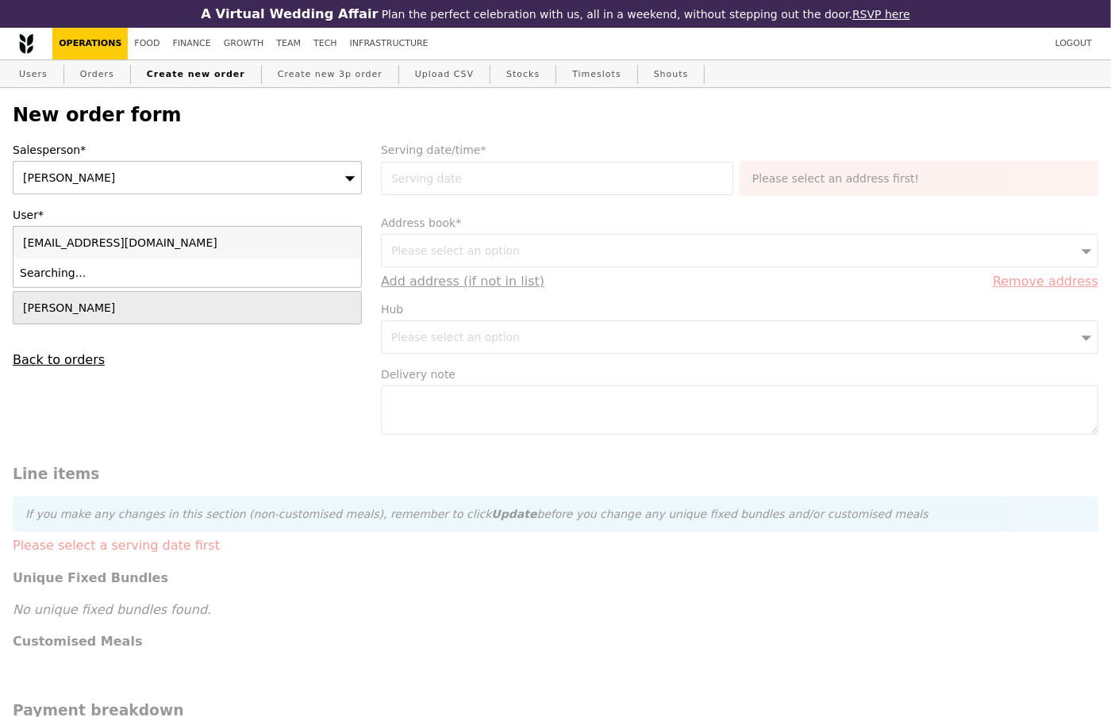
type input "Confirm"
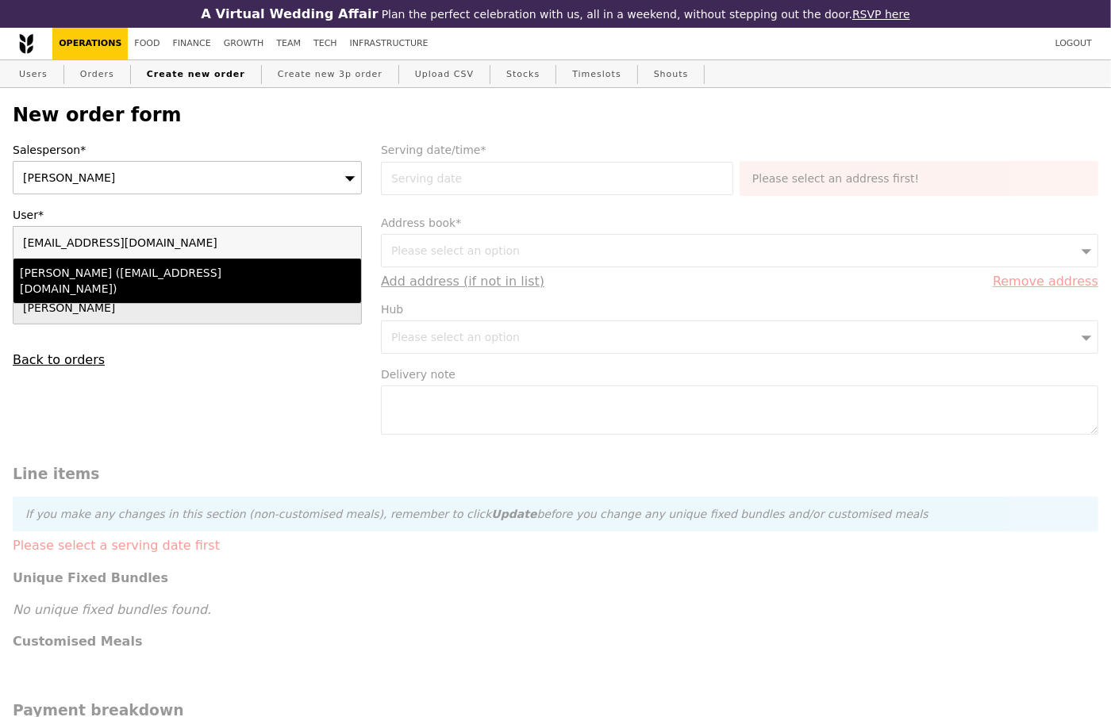
type input "[EMAIL_ADDRESS][DOMAIN_NAME]"
click at [114, 278] on div "[PERSON_NAME] ([EMAIL_ADDRESS][DOMAIN_NAME])" at bounding box center [145, 281] width 251 height 32
type input "Loading..."
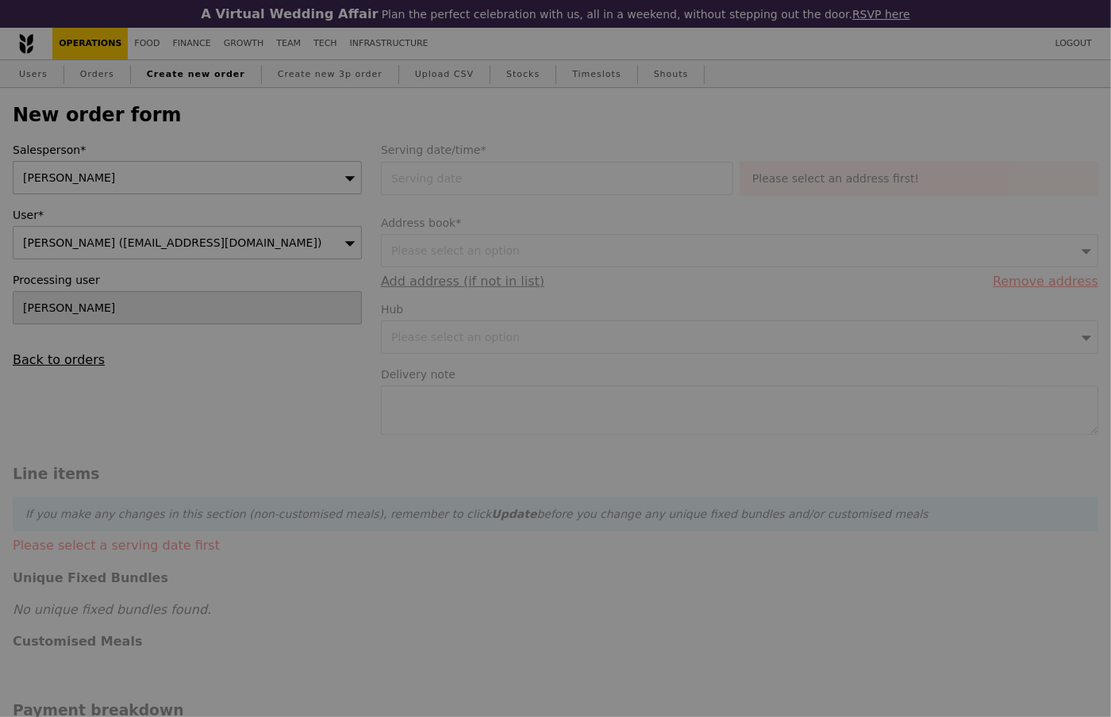
type input "13.76"
type input "15.00"
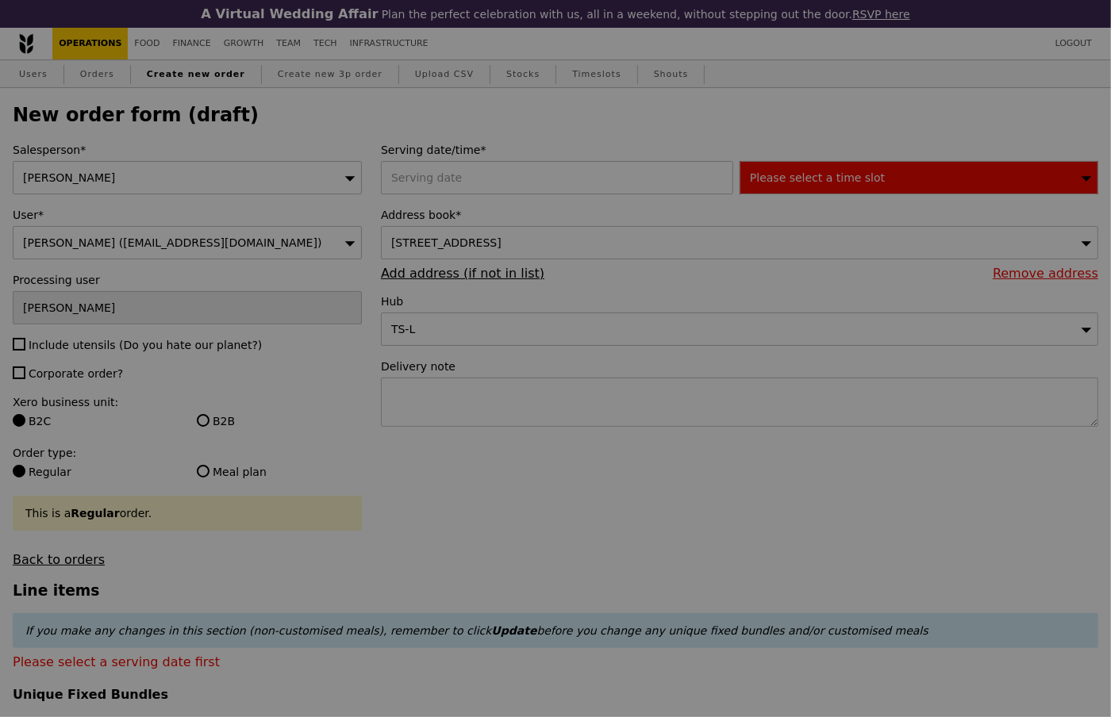
type input "Confirm"
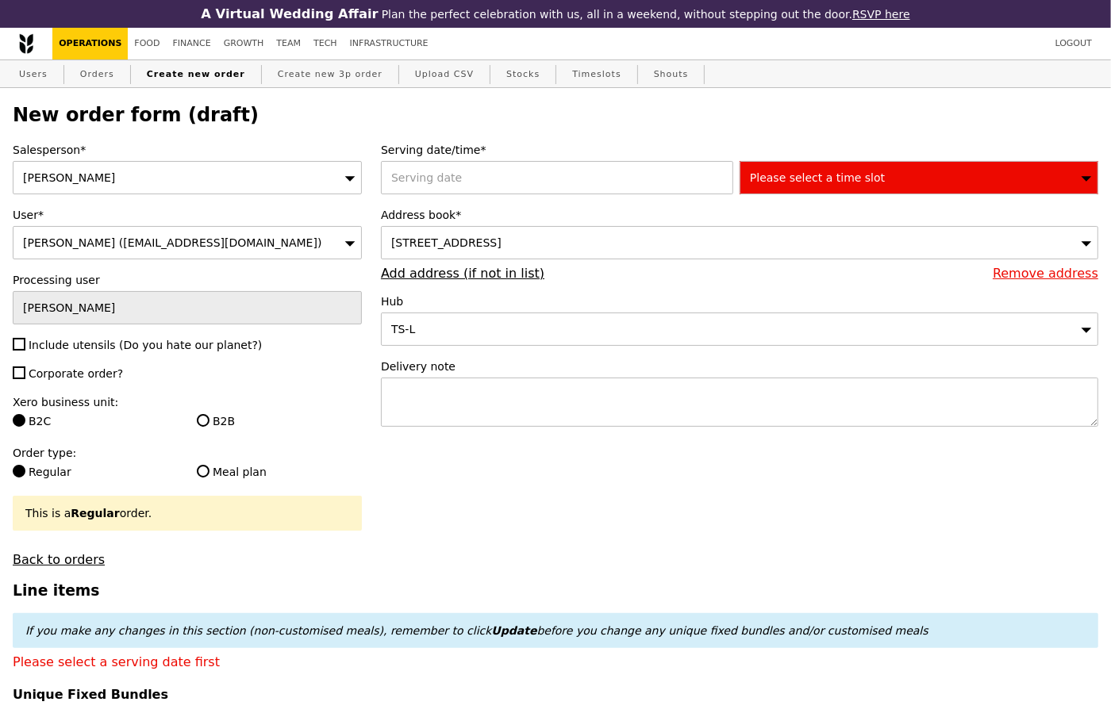
click at [74, 342] on span "Include utensils (Do you hate our planet?)" at bounding box center [145, 345] width 233 height 13
click at [25, 342] on input "Include utensils (Do you hate our planet?)" at bounding box center [19, 344] width 13 height 13
checkbox input "true"
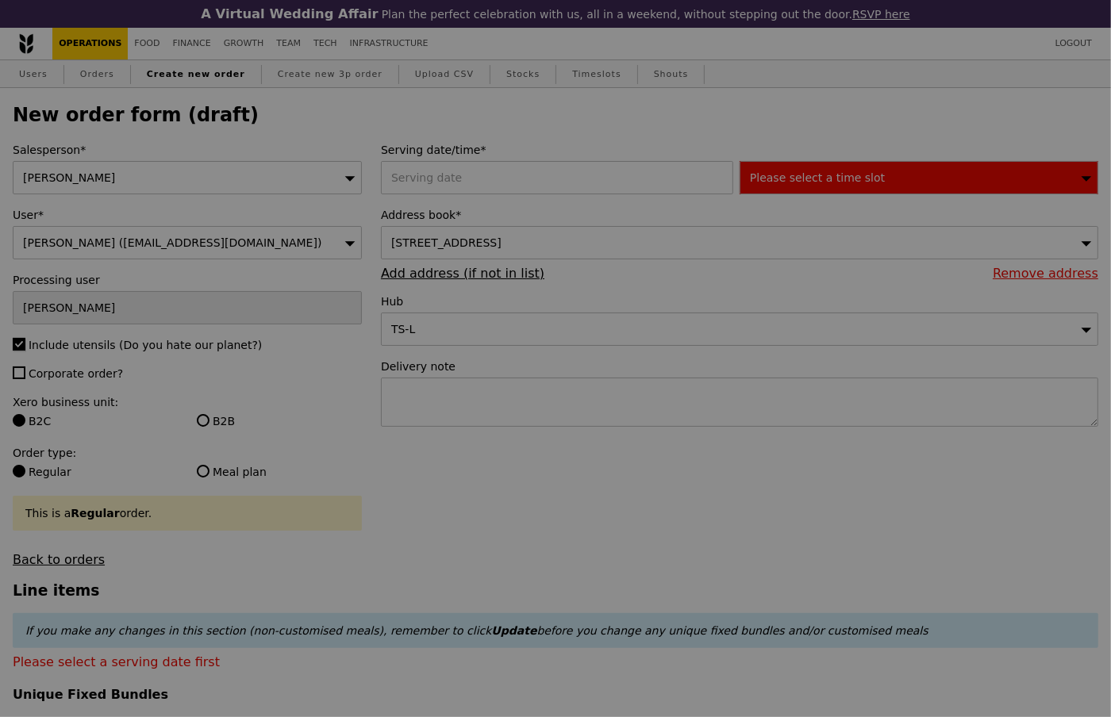
type input "Confirm"
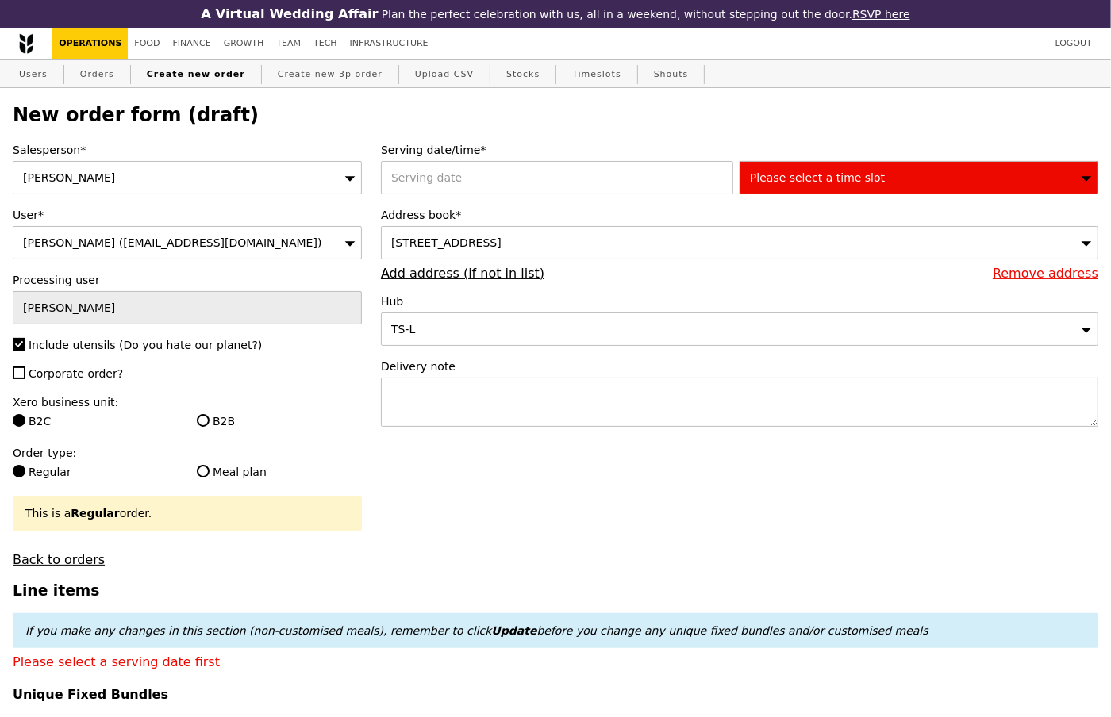
click at [70, 372] on span "Corporate order?" at bounding box center [76, 373] width 94 height 13
click at [25, 372] on input "Corporate order?" at bounding box center [19, 373] width 13 height 13
checkbox input "true"
click at [36, 433] on div "Salesperson* [PERSON_NAME] User* [PERSON_NAME] ([EMAIL_ADDRESS][DOMAIN_NAME]) P…" at bounding box center [187, 354] width 368 height 425
click at [45, 420] on label "B2C" at bounding box center [95, 421] width 165 height 16
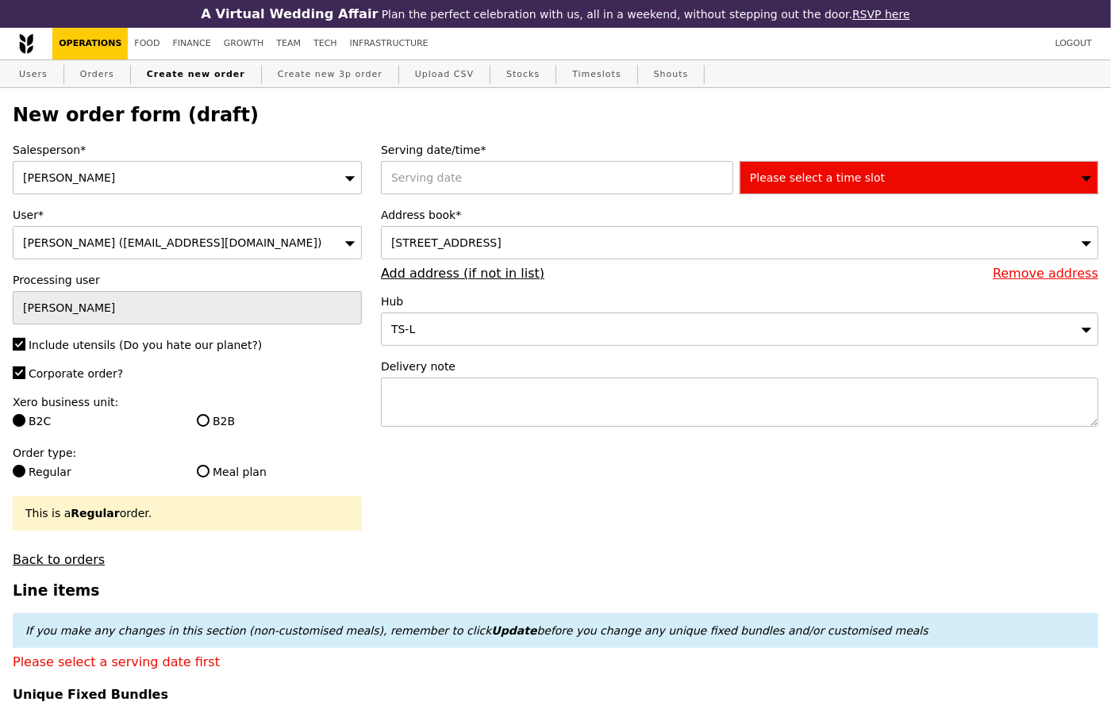
click at [25, 420] on input "B2C" at bounding box center [19, 420] width 13 height 13
click at [213, 411] on div "Xero business unit: B2C B2B" at bounding box center [187, 413] width 349 height 38
click at [217, 421] on label "B2B" at bounding box center [279, 421] width 165 height 16
click at [210, 421] on input "B2B" at bounding box center [203, 420] width 13 height 13
radio input "true"
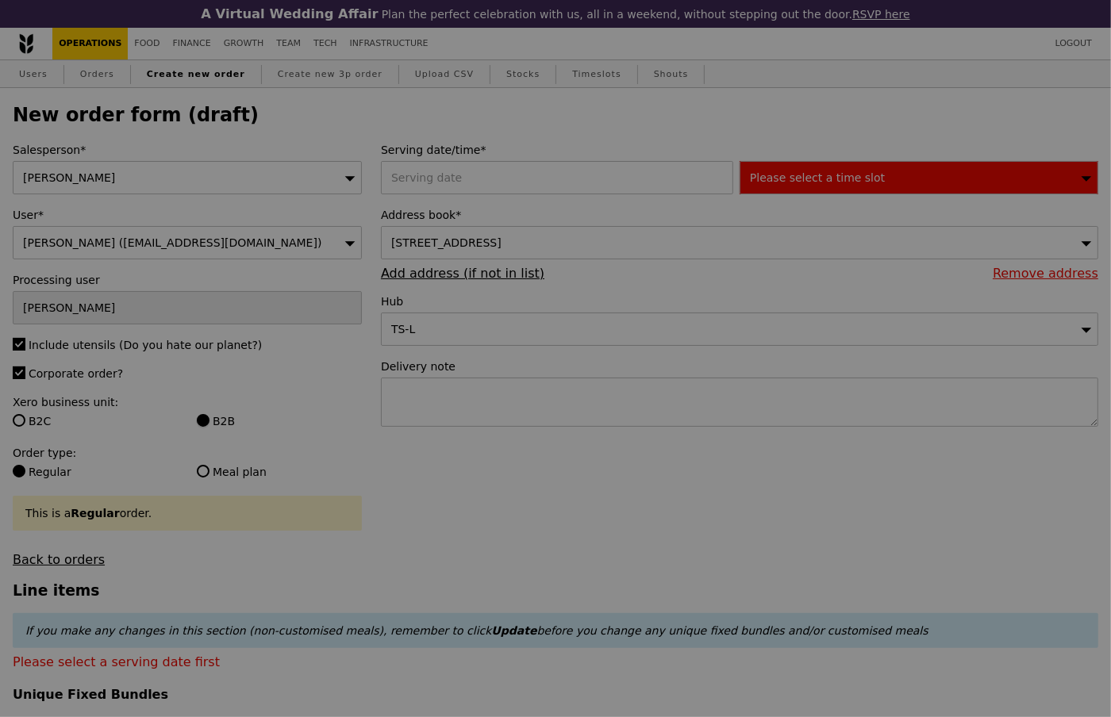
type input "Confirm"
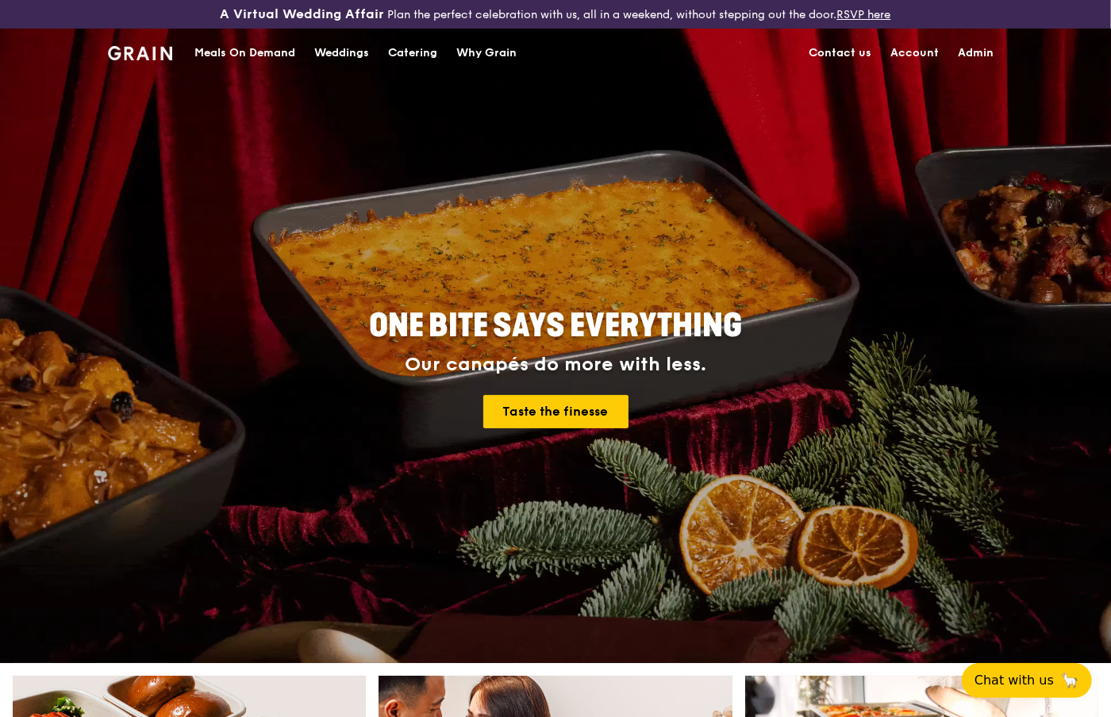
click at [244, 59] on div "Meals On Demand" at bounding box center [244, 53] width 101 height 48
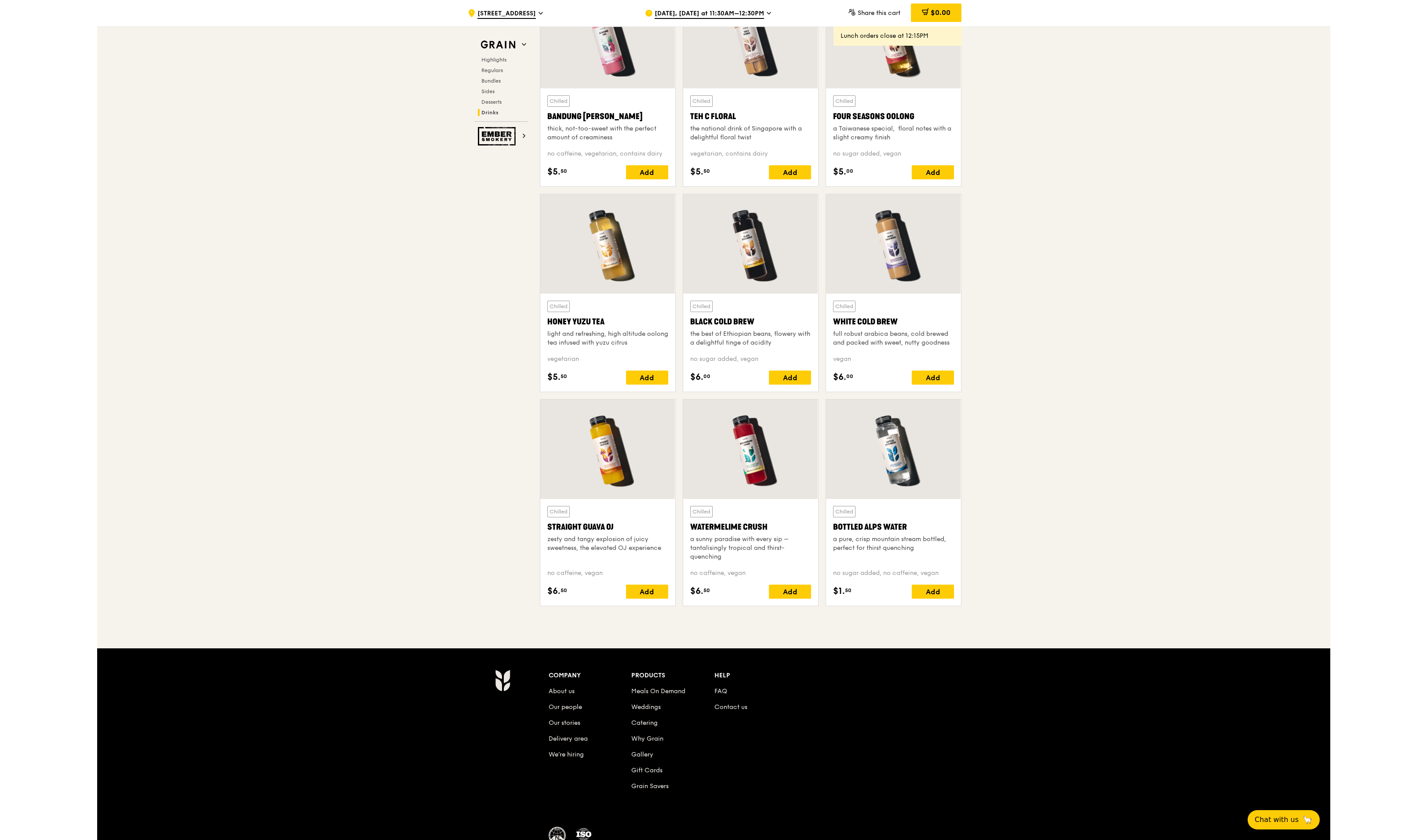
scroll to position [3203, 0]
